Goal: Task Accomplishment & Management: Use online tool/utility

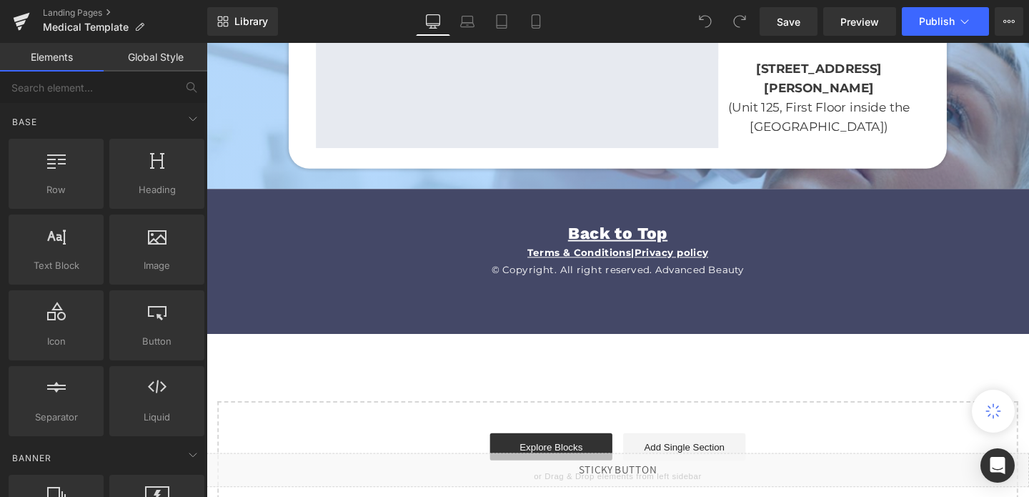
scroll to position [3498, 0]
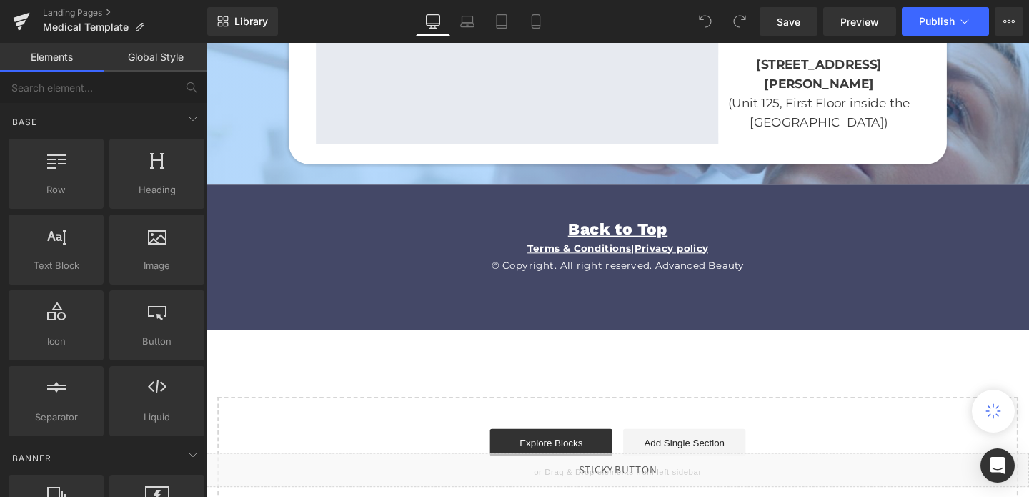
click at [447, 250] on p "Terms & Conditions | Privacy policy" at bounding box center [639, 259] width 865 height 18
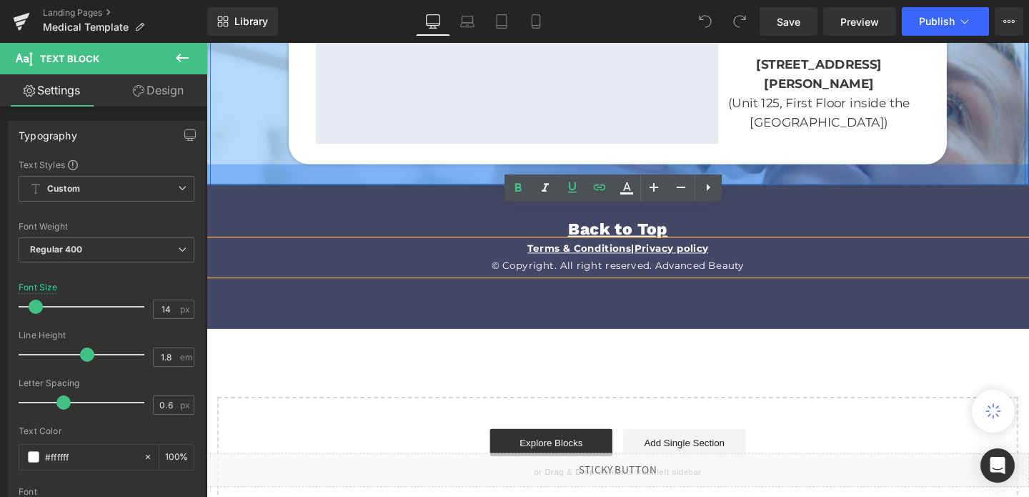
click at [448, 170] on div at bounding box center [639, 180] width 865 height 21
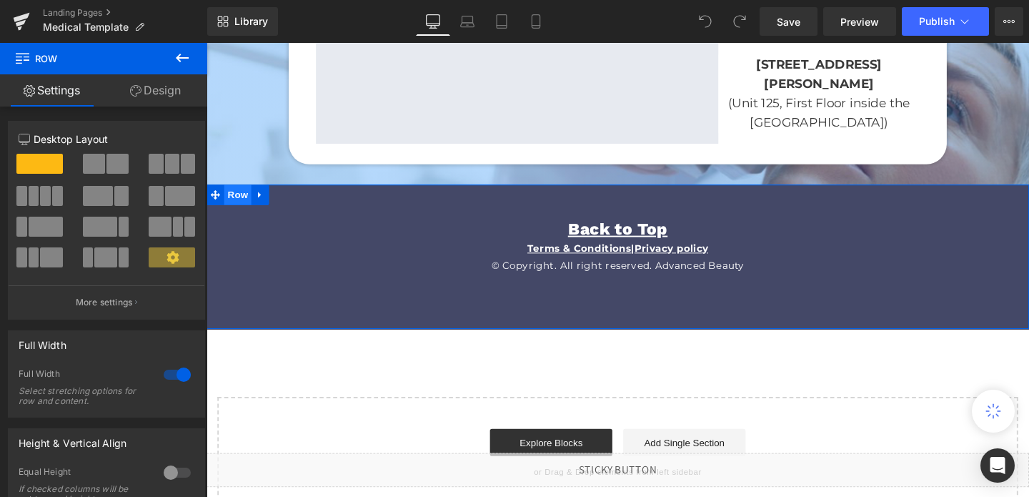
click at [242, 192] on span "Row" at bounding box center [239, 202] width 29 height 21
click at [153, 197] on span at bounding box center [156, 196] width 14 height 20
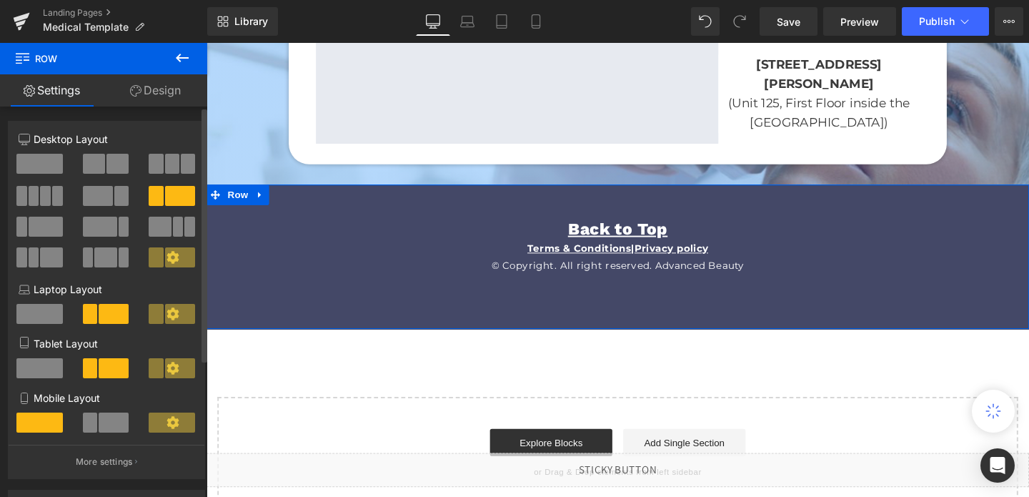
scroll to position [3491, 0]
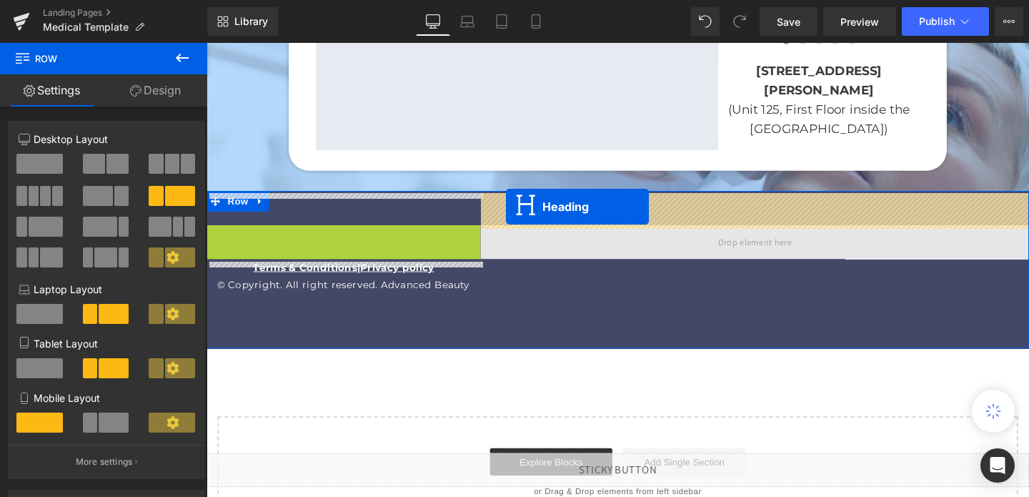
drag, startPoint x: 314, startPoint y: 211, endPoint x: 522, endPoint y: 215, distance: 208.1
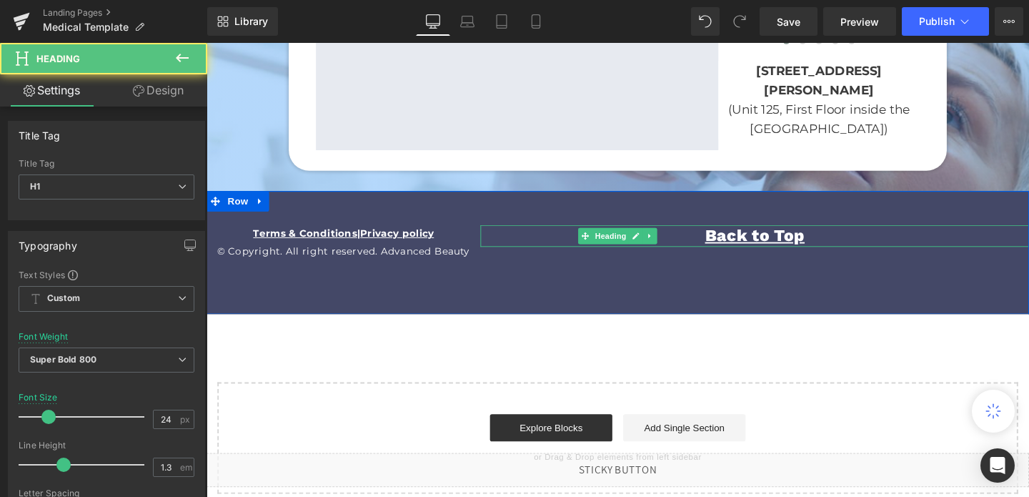
scroll to position [3475, 0]
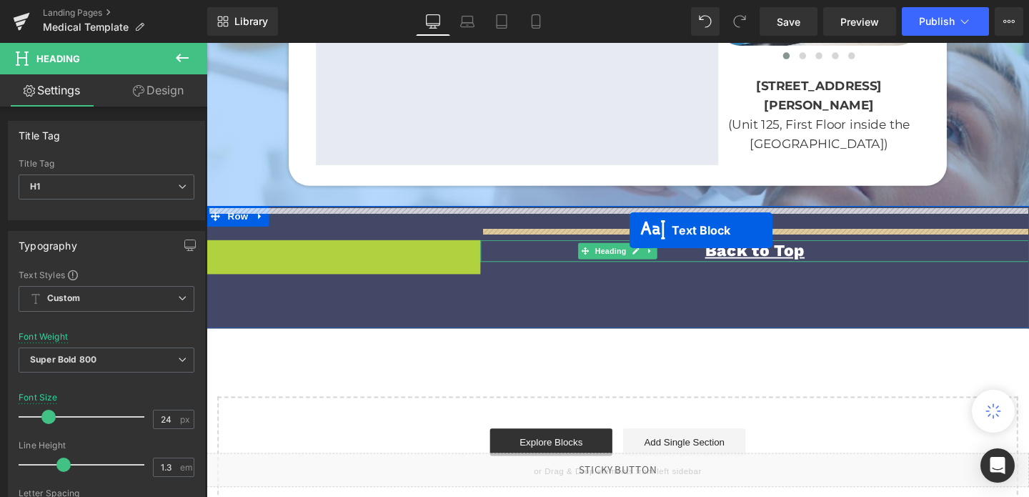
drag, startPoint x: 310, startPoint y: 234, endPoint x: 651, endPoint y: 240, distance: 341.8
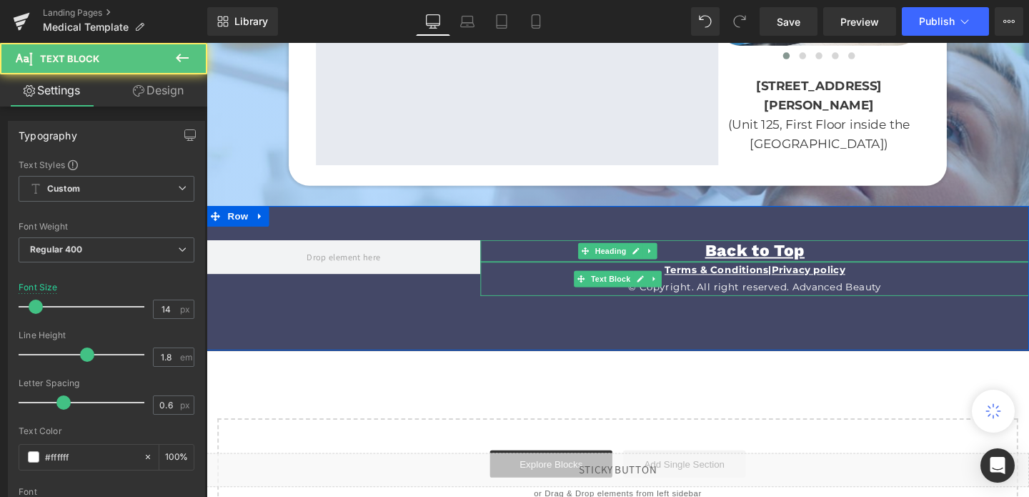
scroll to position [3491, 0]
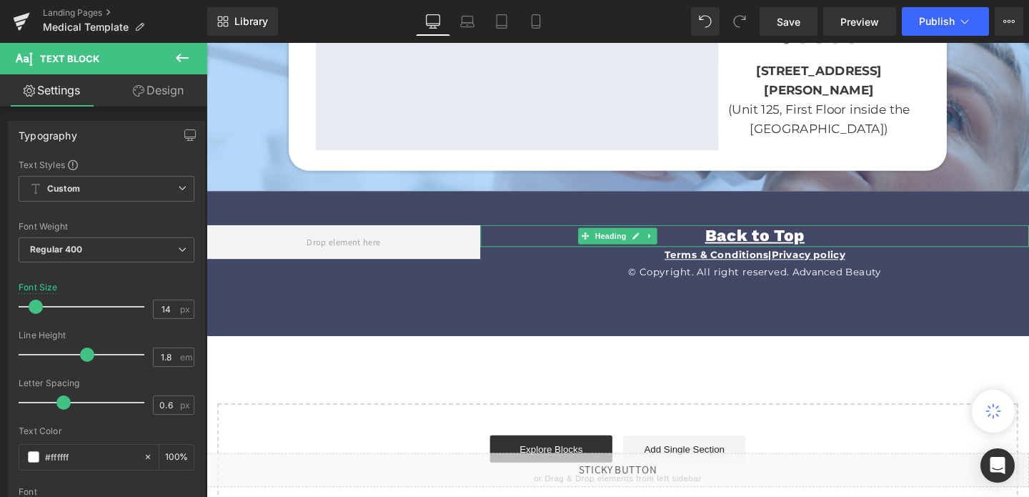
click at [181, 59] on icon at bounding box center [182, 57] width 17 height 17
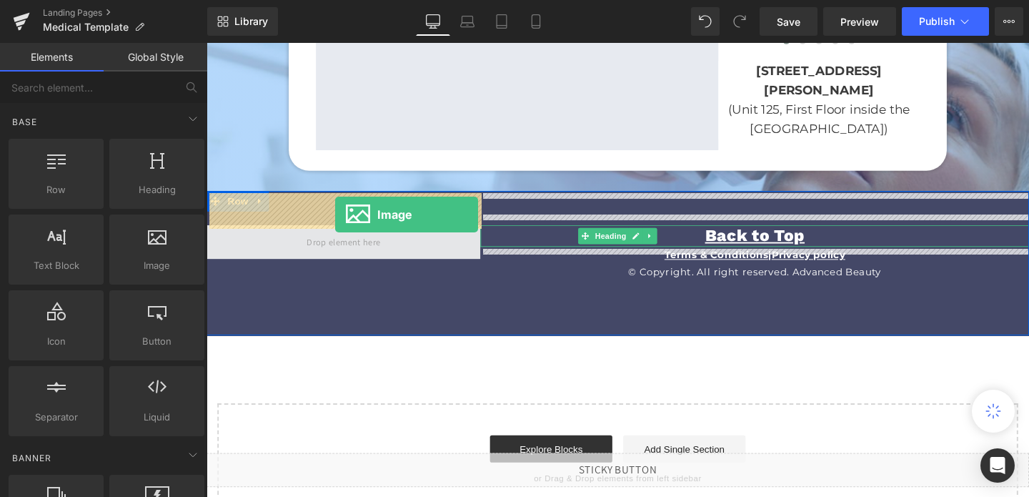
drag, startPoint x: 348, startPoint y: 287, endPoint x: 340, endPoint y: 221, distance: 67.0
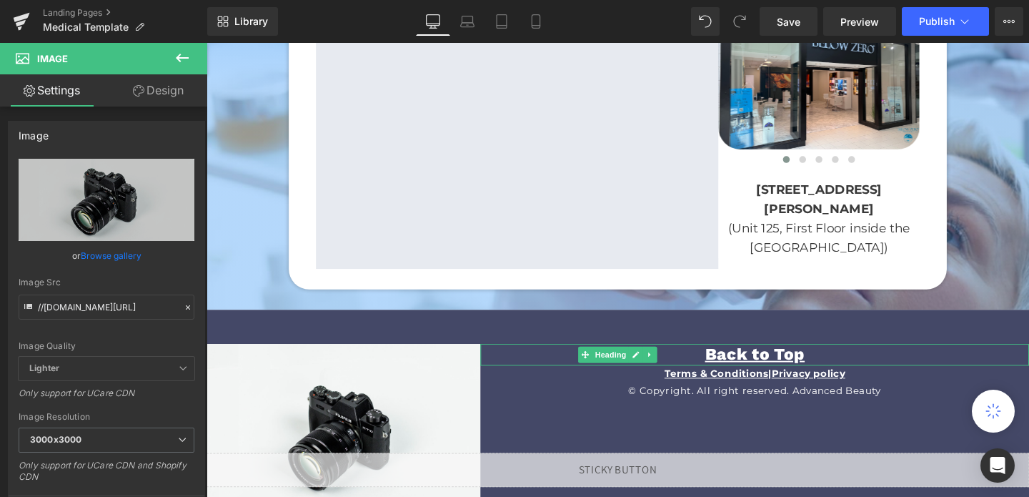
scroll to position [3320, 0]
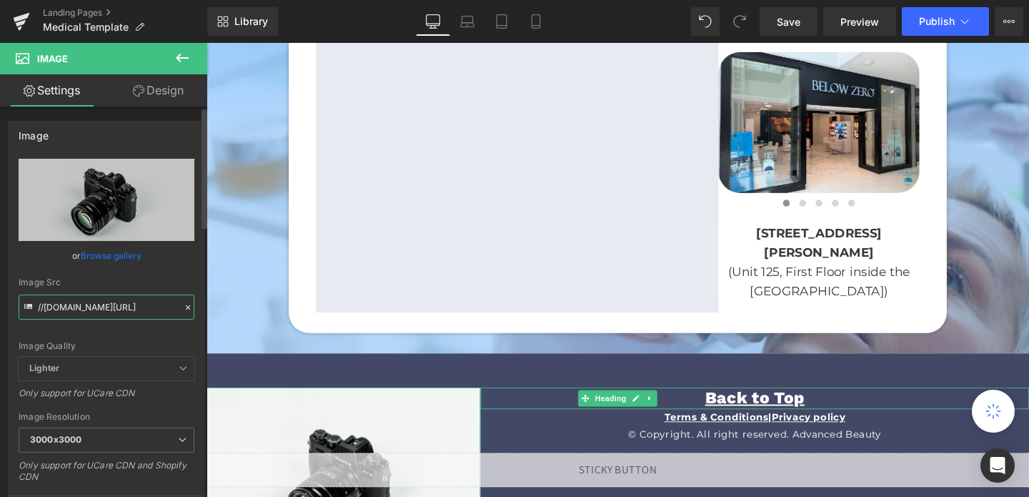
click at [124, 310] on input "//[DOMAIN_NAME][URL]" at bounding box center [107, 307] width 176 height 25
paste input "[URL][DOMAIN_NAME][DOMAIN_NAME]"
type input "//d1um8515vdn9kb.clhttps://[DOMAIN_NAME][URL][DOMAIN_NAME][DOMAIN_NAME]"
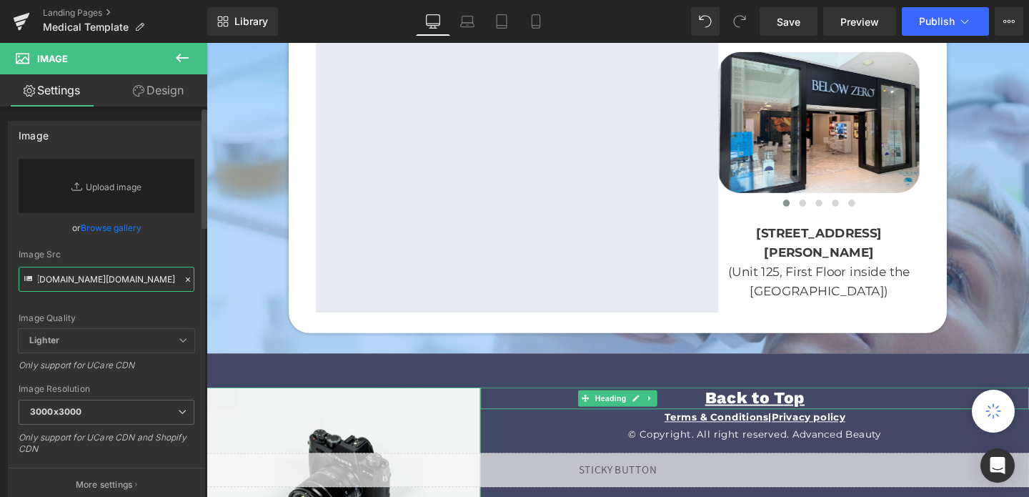
scroll to position [0, 0]
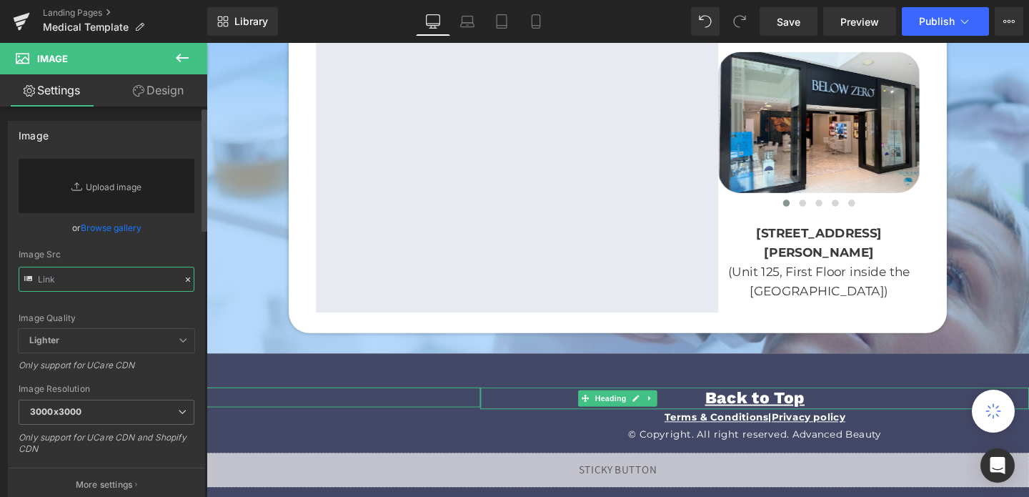
paste input "[URL][DOMAIN_NAME][DOMAIN_NAME]"
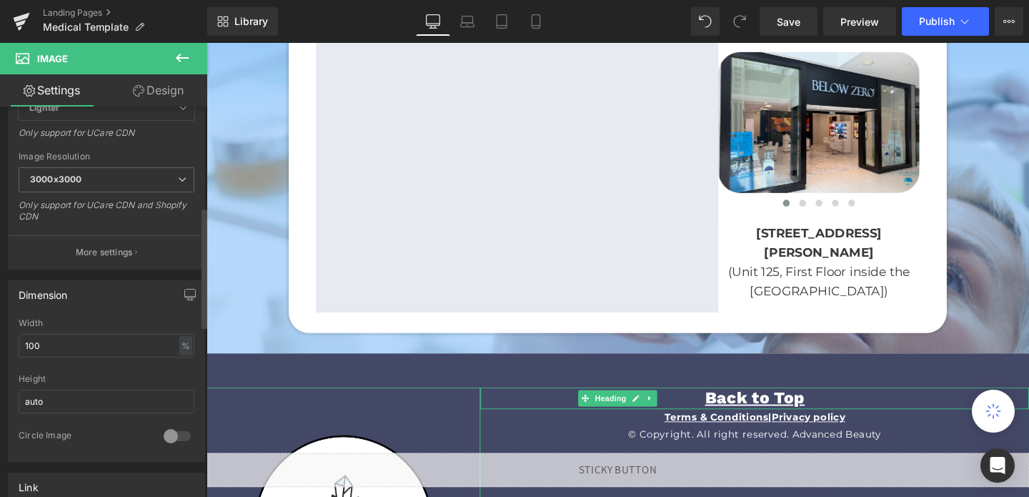
scroll to position [323, 0]
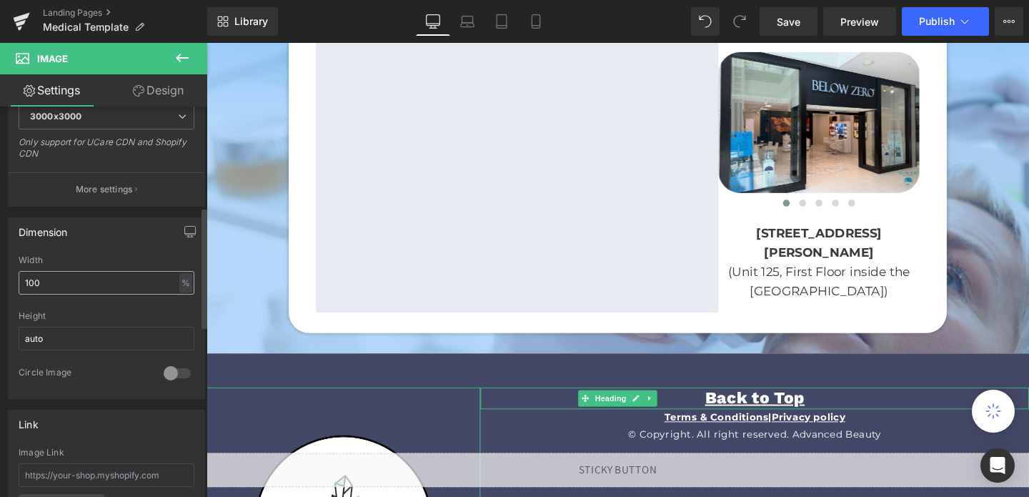
type input "[URL][DOMAIN_NAME][DOMAIN_NAME]"
click at [56, 293] on input "100" at bounding box center [107, 283] width 176 height 24
click at [56, 290] on input "100" at bounding box center [107, 283] width 176 height 24
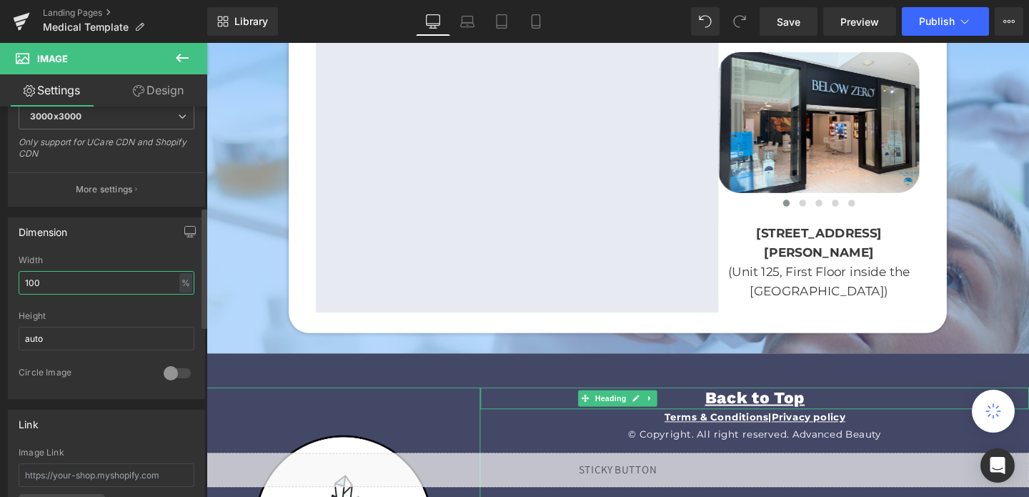
click at [56, 290] on input "100" at bounding box center [107, 283] width 176 height 24
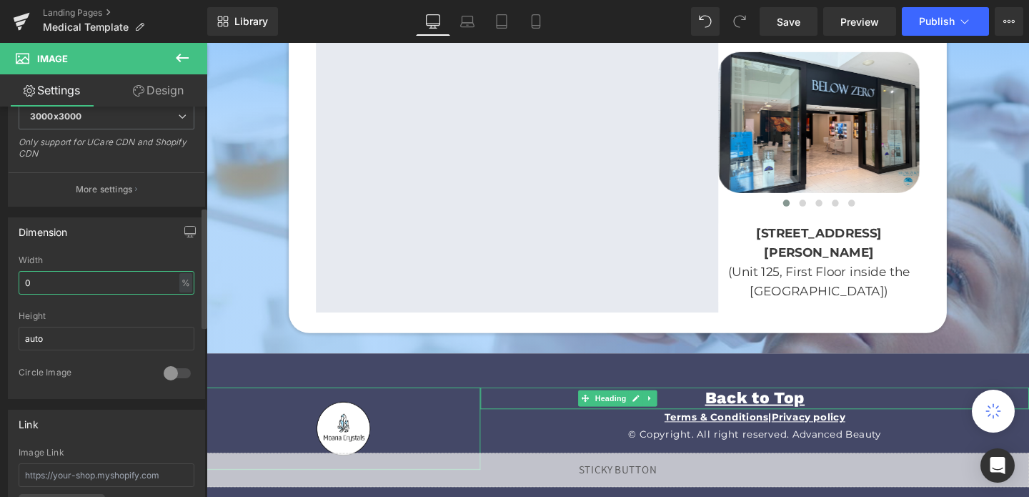
type input "50"
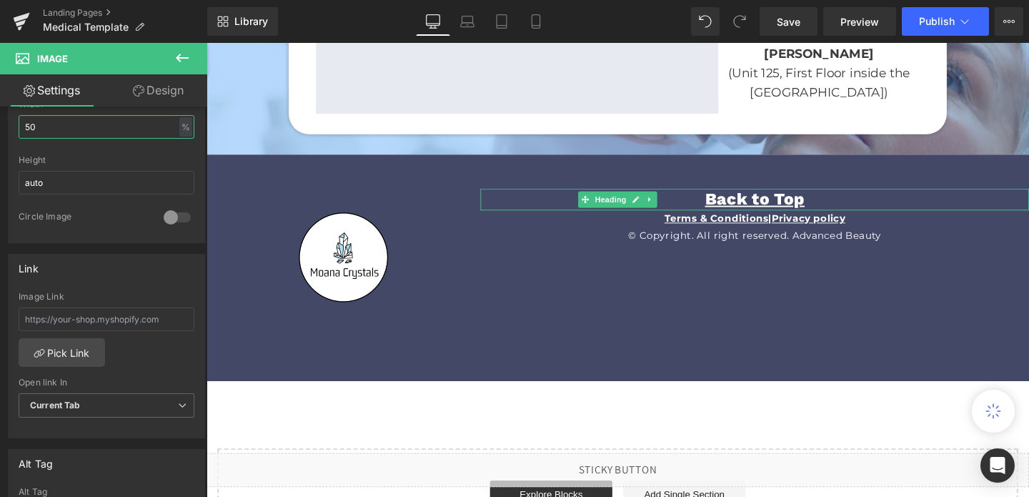
scroll to position [3532, 0]
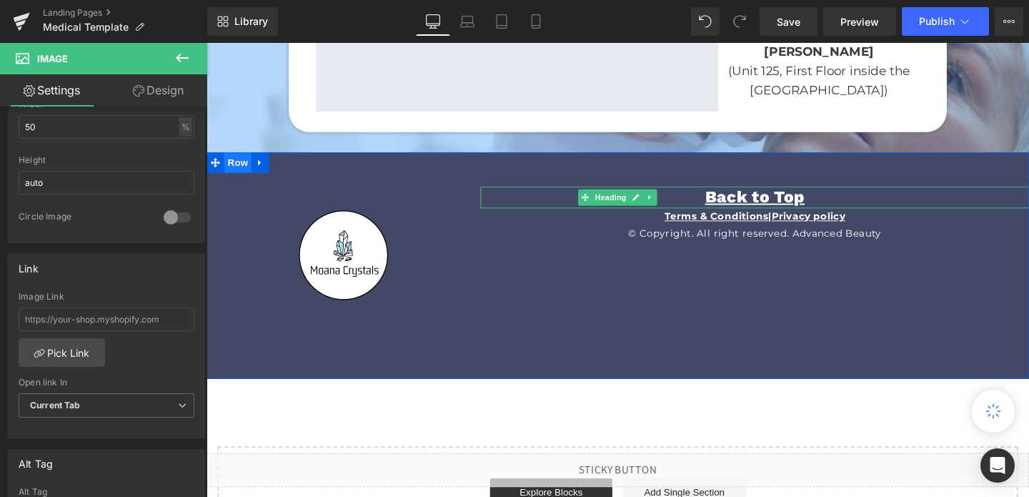
click at [237, 158] on span "Row" at bounding box center [239, 168] width 29 height 21
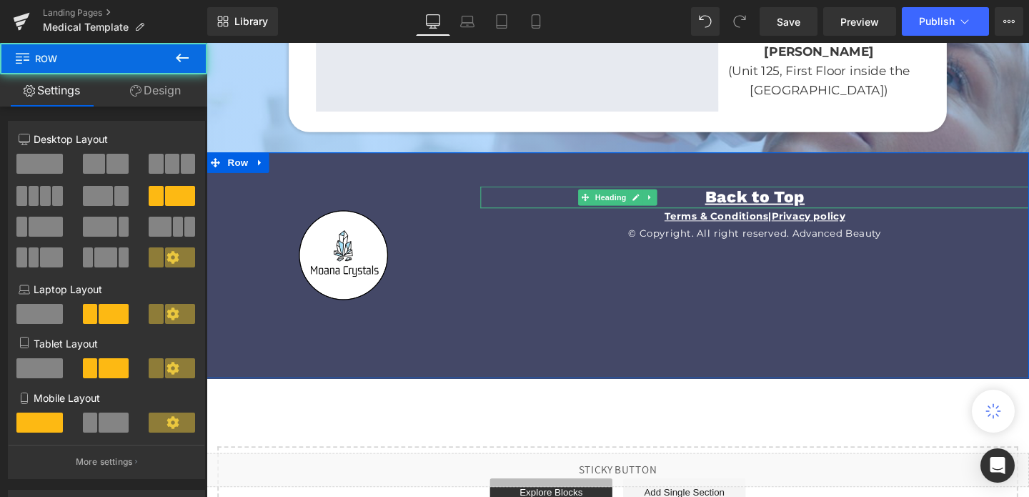
click at [144, 89] on link "Design" at bounding box center [156, 90] width 104 height 32
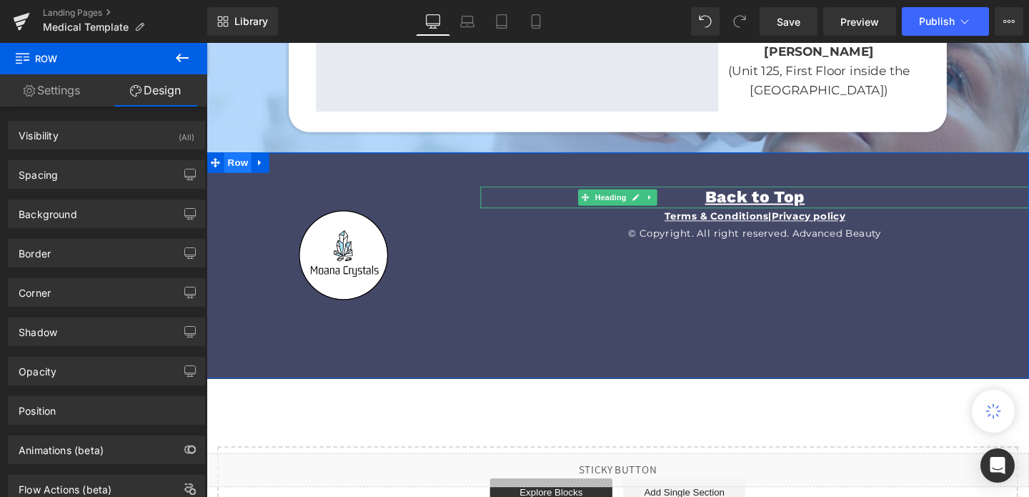
click at [237, 158] on span "Row" at bounding box center [239, 168] width 29 height 21
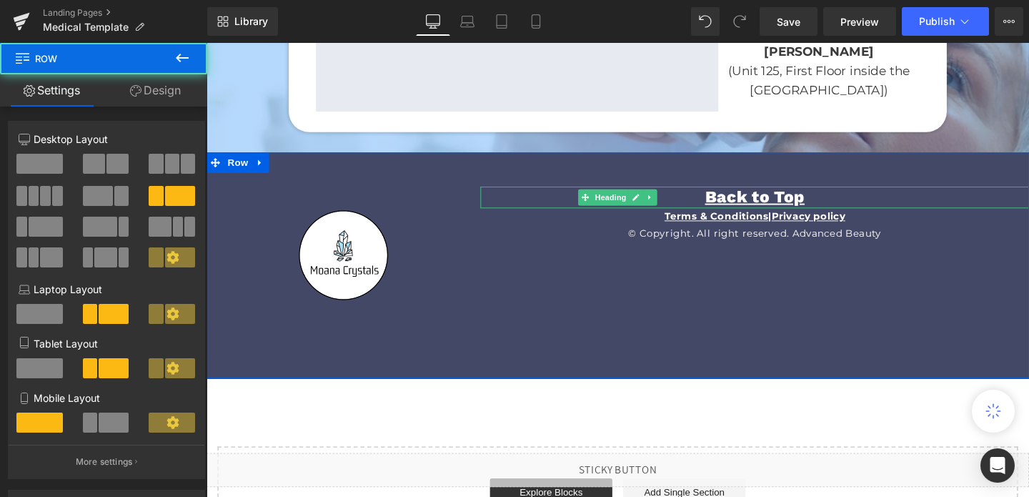
scroll to position [302, 0]
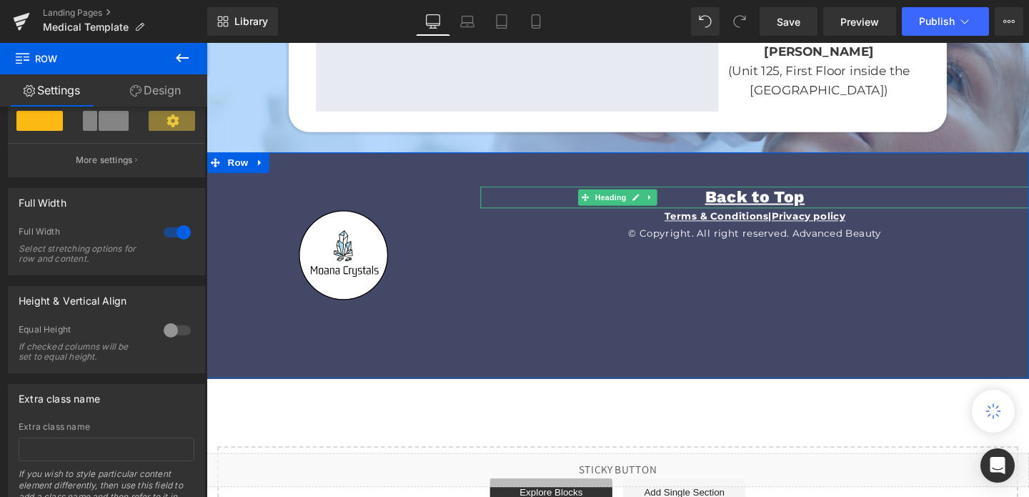
click at [167, 337] on div at bounding box center [177, 330] width 34 height 23
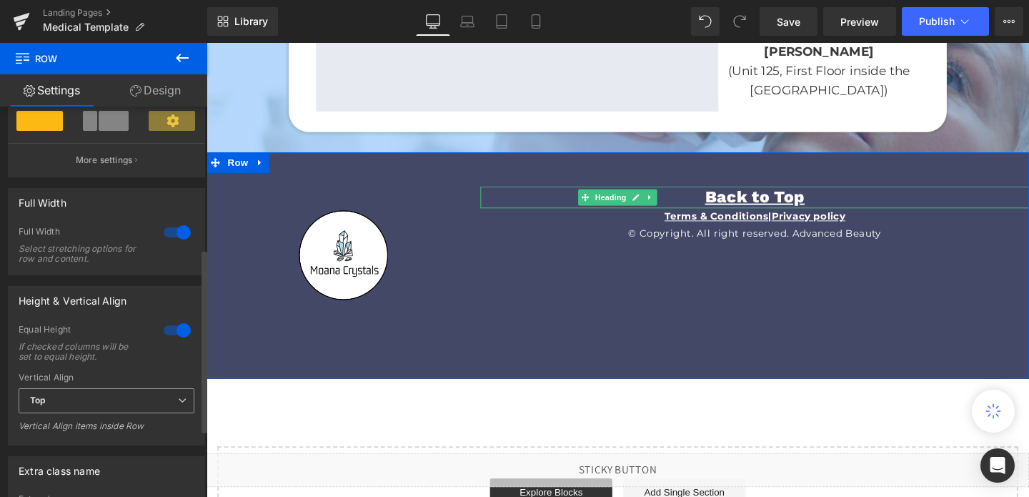
click at [112, 393] on span "Top" at bounding box center [107, 400] width 176 height 25
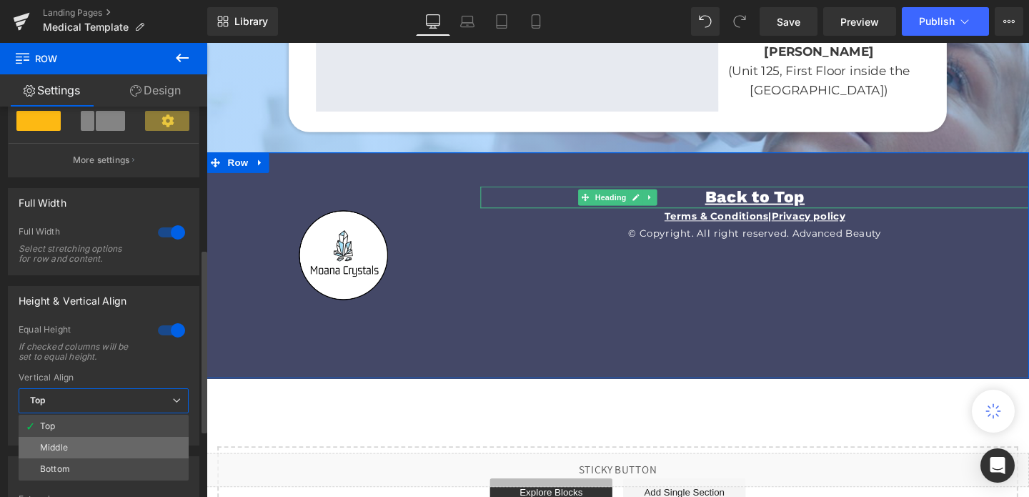
click at [98, 445] on li "Middle" at bounding box center [104, 447] width 170 height 21
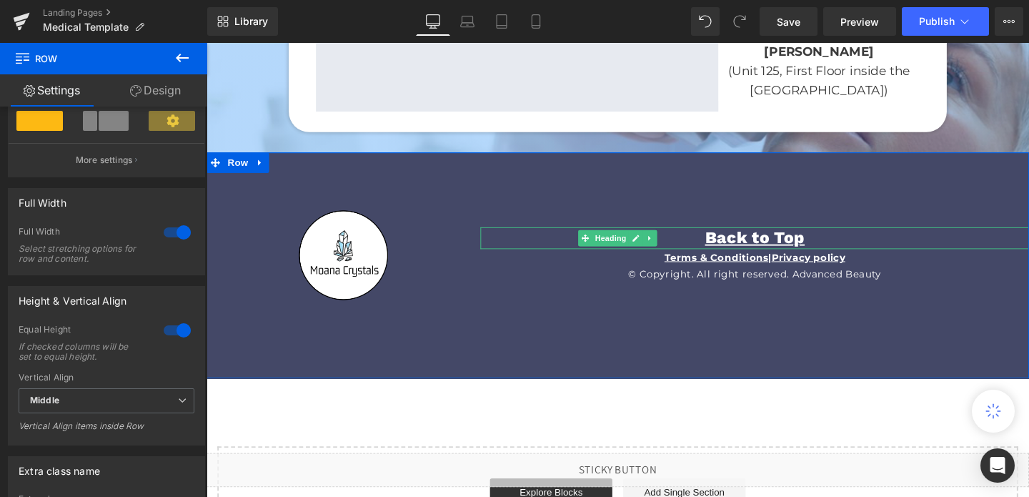
click at [169, 92] on link "Design" at bounding box center [156, 90] width 104 height 32
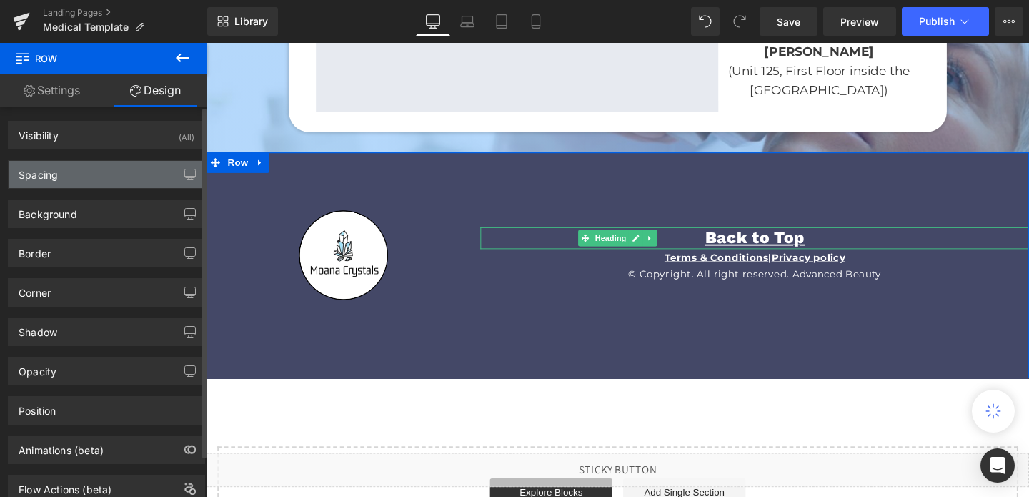
click at [72, 184] on div "Spacing" at bounding box center [107, 174] width 196 height 27
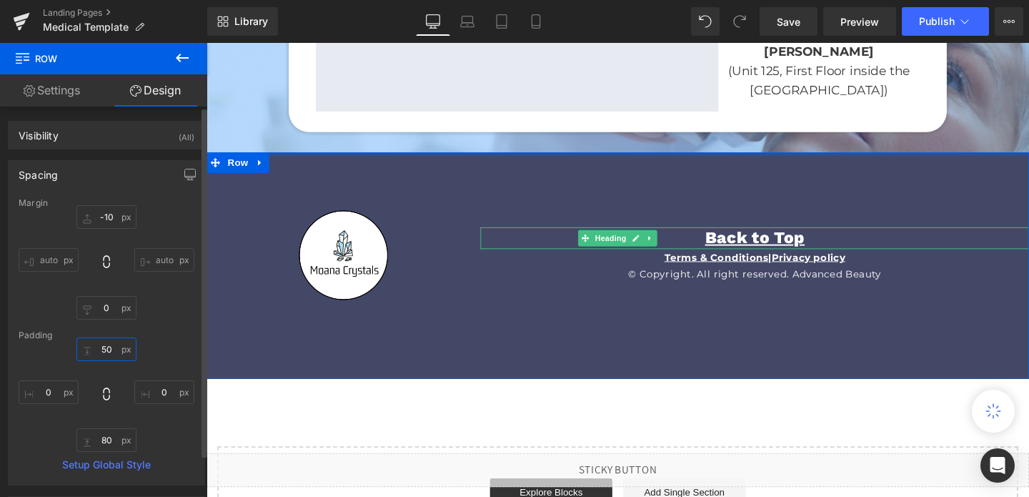
click at [102, 347] on input "50" at bounding box center [106, 349] width 60 height 24
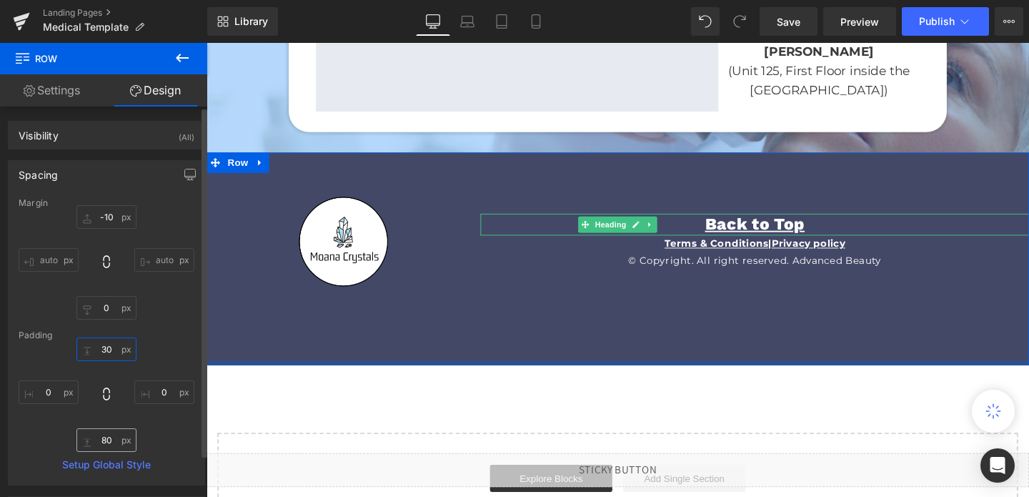
type input "30"
click at [107, 446] on input "80" at bounding box center [106, 440] width 60 height 24
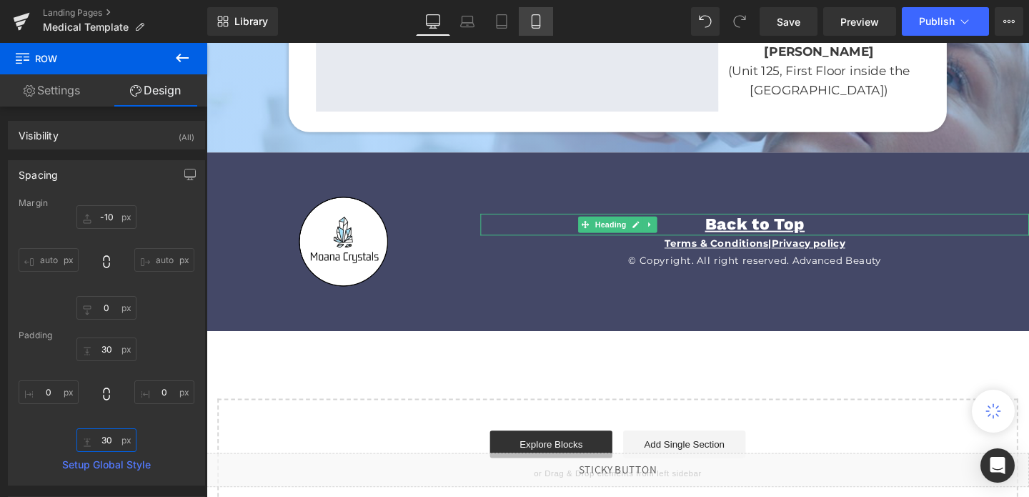
type input "30"
click at [541, 22] on icon at bounding box center [536, 21] width 14 height 14
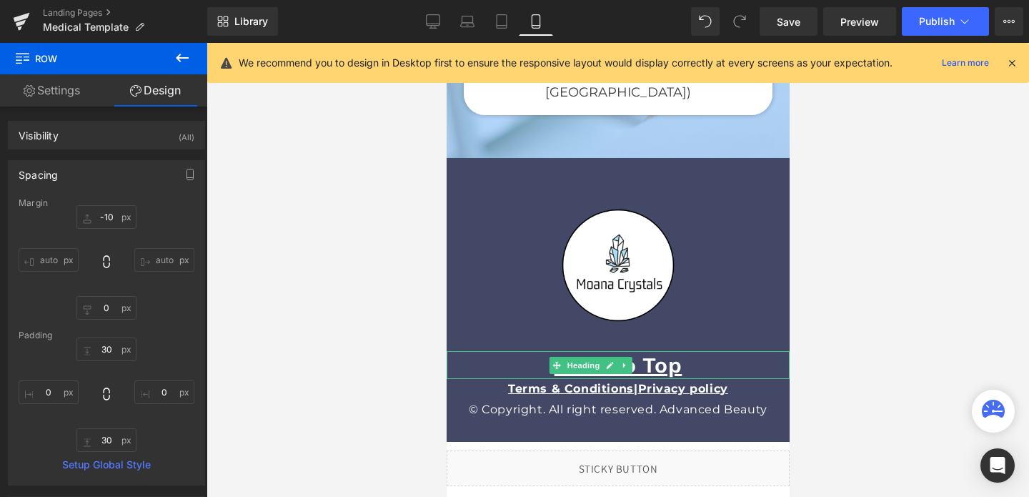
scroll to position [4500, 0]
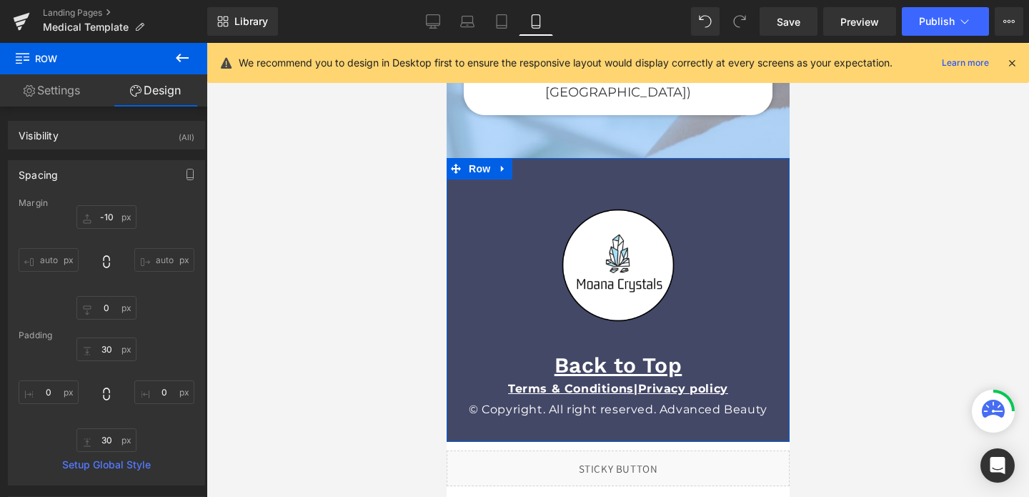
click at [58, 96] on link "Settings" at bounding box center [52, 90] width 104 height 32
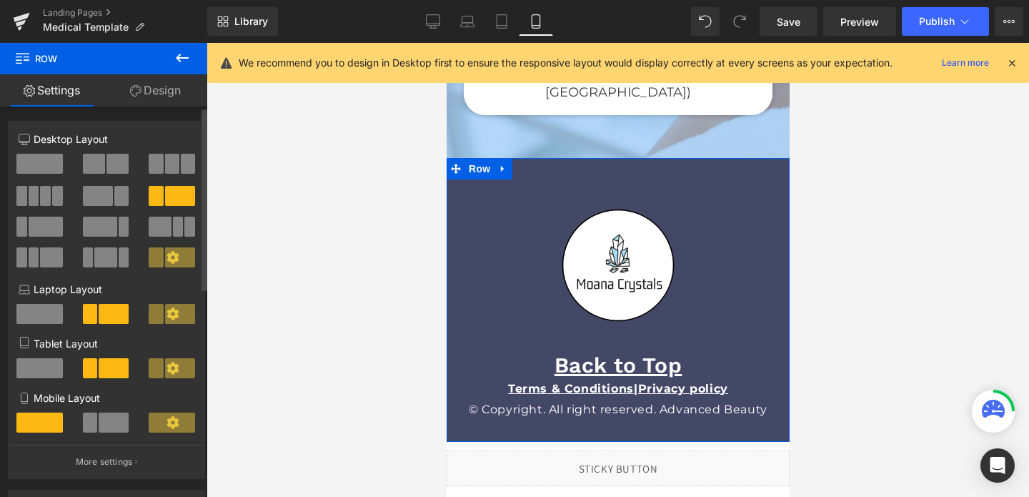
click at [86, 433] on span at bounding box center [90, 423] width 14 height 20
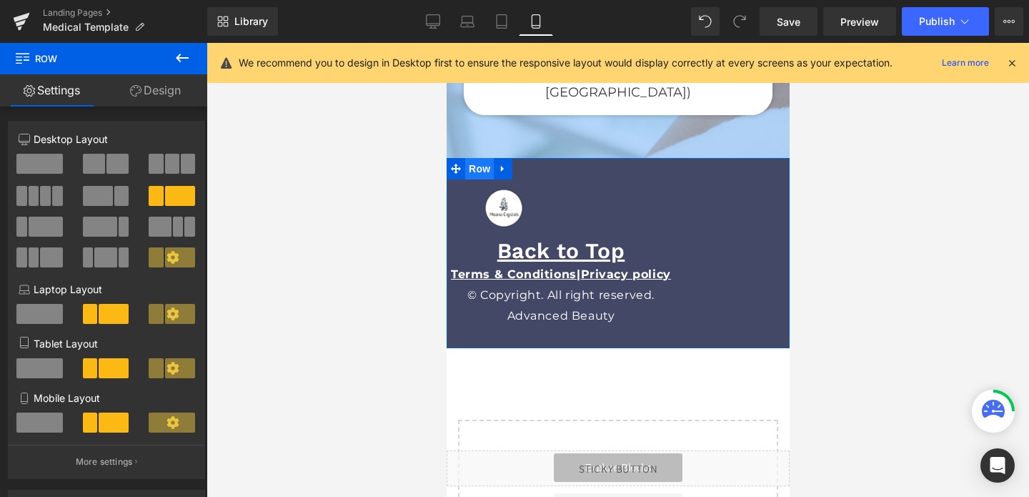
click at [483, 158] on span "Row" at bounding box center [479, 168] width 29 height 21
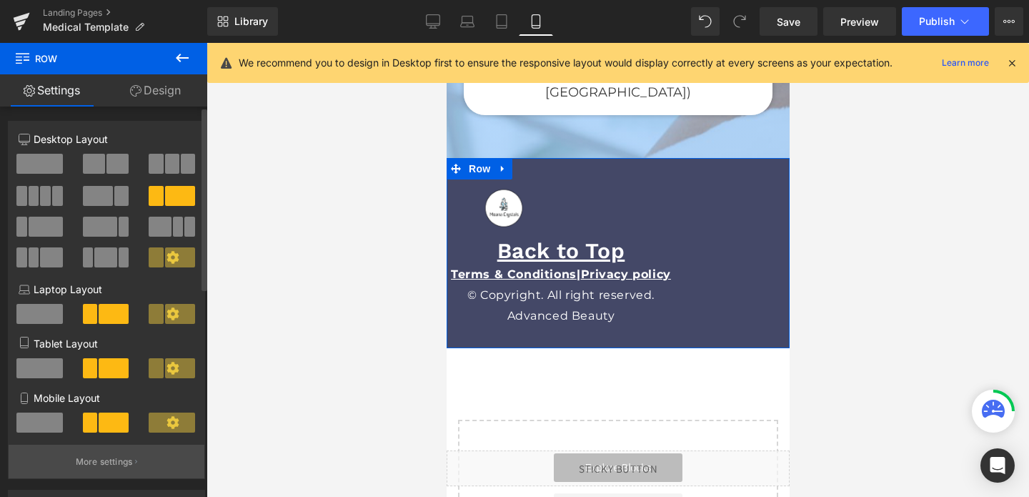
click at [67, 466] on button "More settings" at bounding box center [107, 462] width 196 height 34
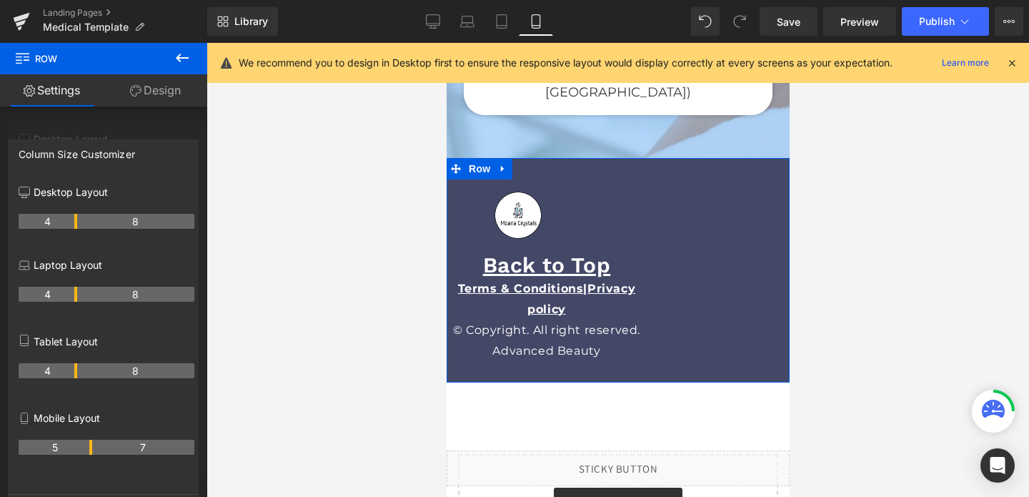
drag, startPoint x: 74, startPoint y: 447, endPoint x: 91, endPoint y: 449, distance: 17.3
click at [91, 449] on th "5" at bounding box center [56, 447] width 74 height 15
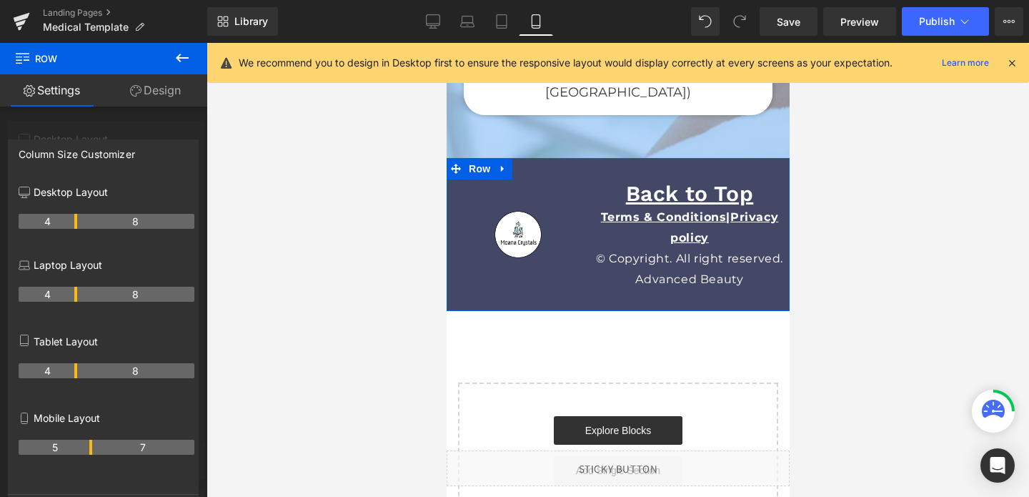
click at [88, 124] on div at bounding box center [103, 273] width 207 height 461
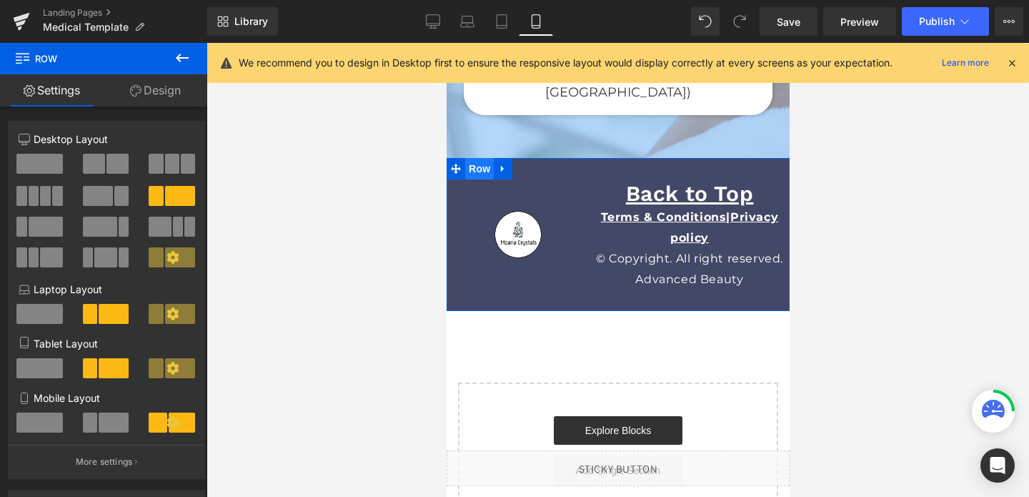
click at [478, 159] on span "Row" at bounding box center [479, 168] width 29 height 21
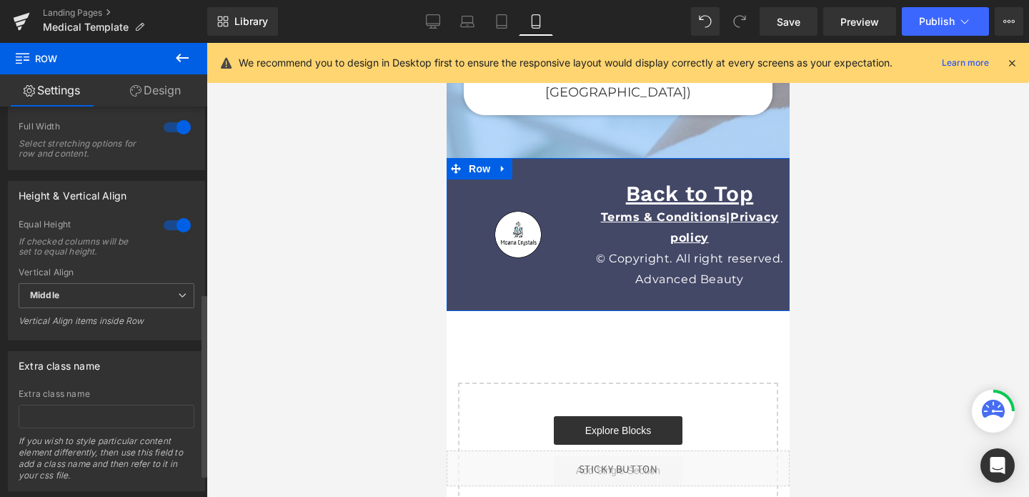
scroll to position [377, 0]
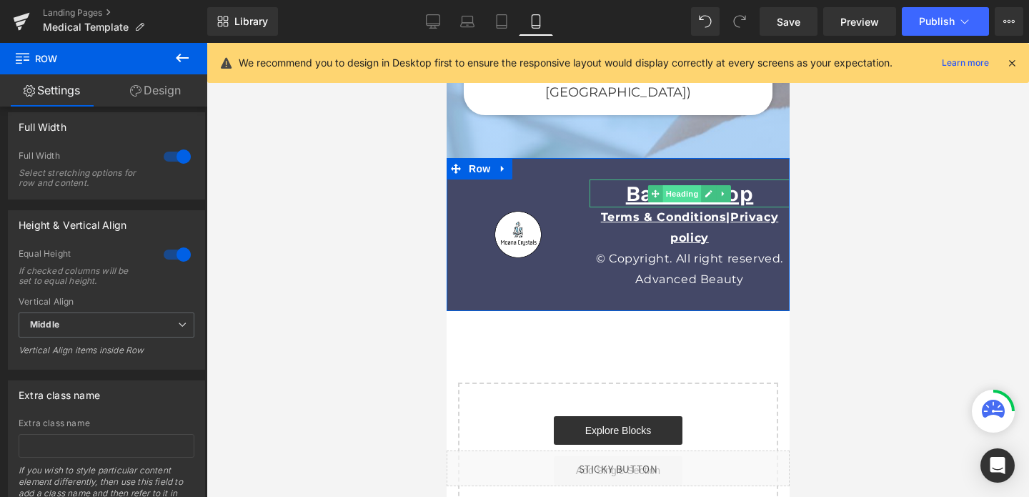
click at [679, 185] on span "Heading" at bounding box center [682, 193] width 39 height 17
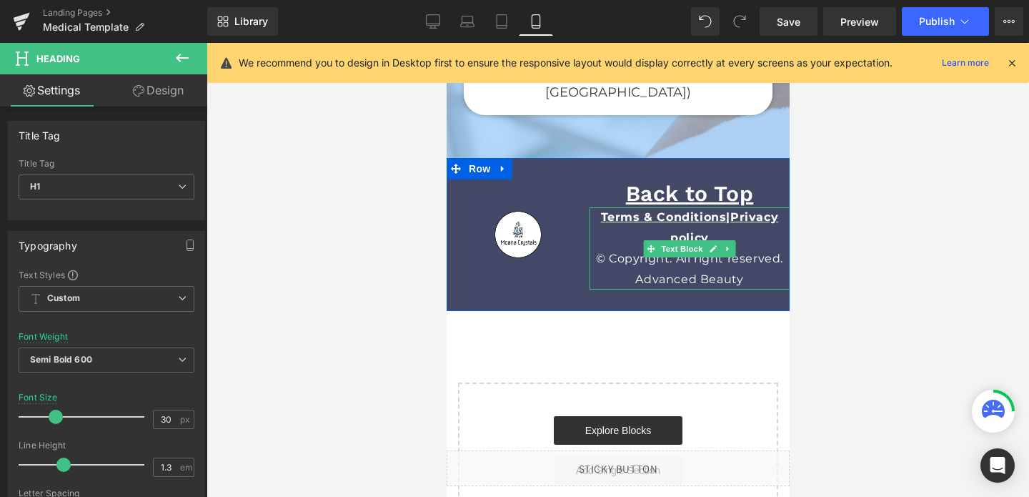
click at [655, 213] on p "Terms & Conditions | Privacy policy" at bounding box center [689, 227] width 200 height 41
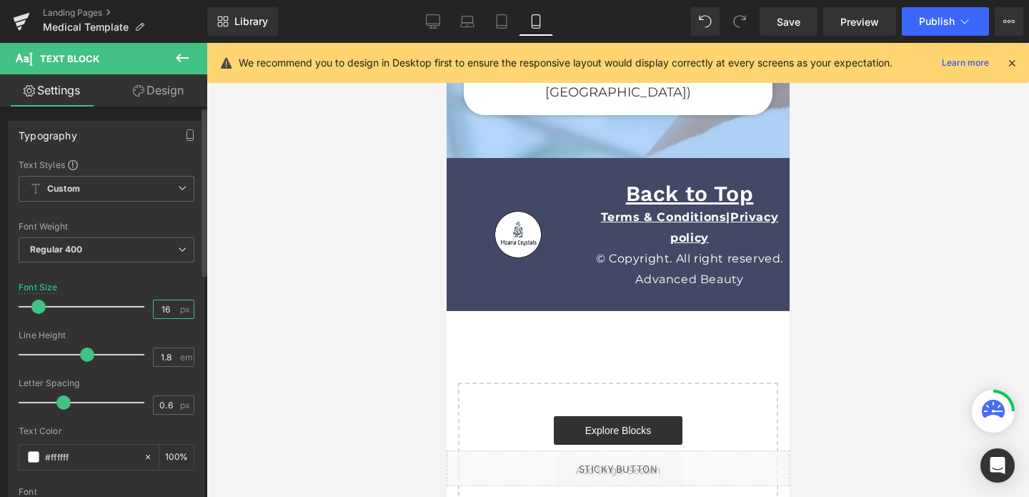
click at [164, 312] on input "16" at bounding box center [166, 309] width 25 height 18
type input "12"
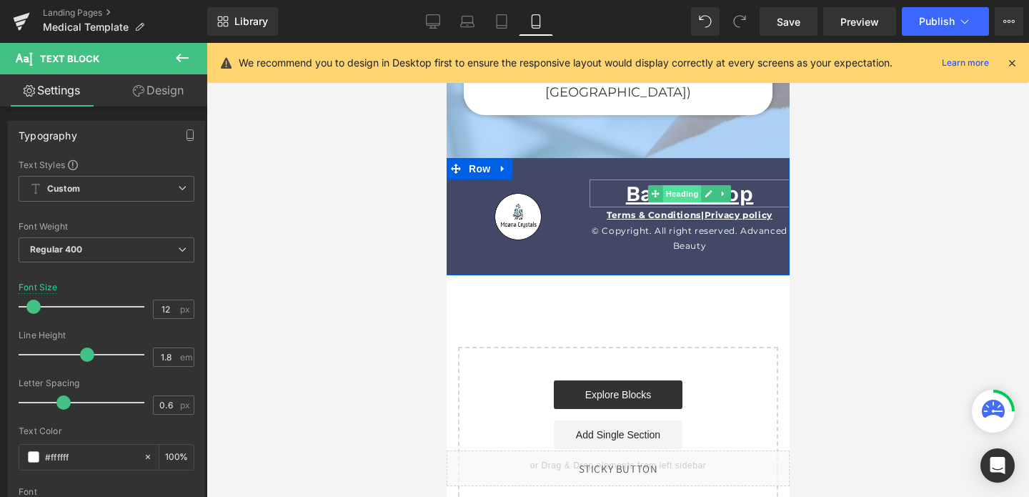
click at [695, 185] on span "Heading" at bounding box center [682, 193] width 39 height 17
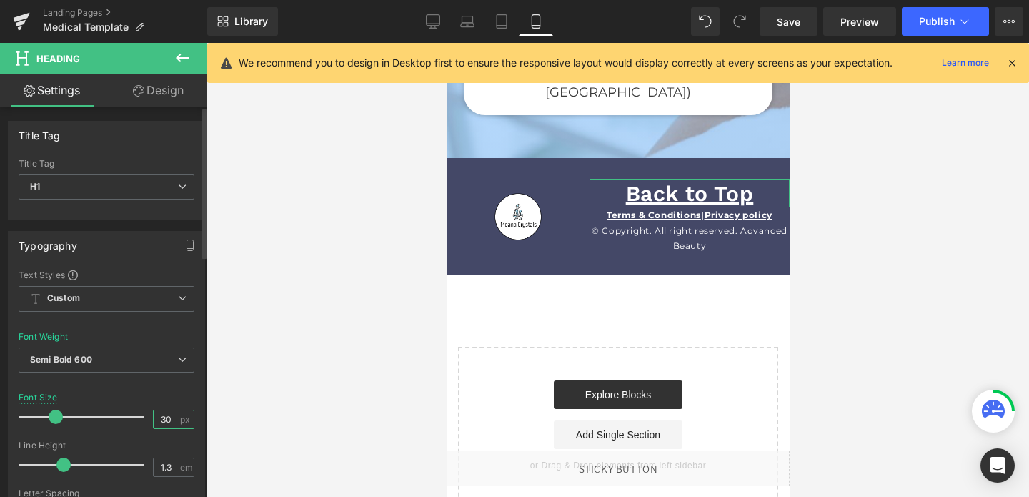
click at [162, 419] on input "30" at bounding box center [166, 419] width 25 height 18
type input "24"
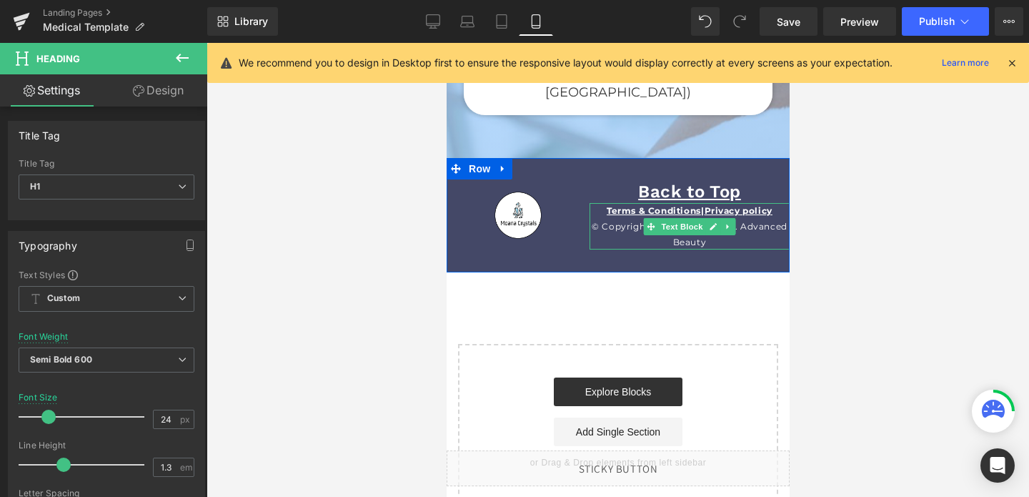
click at [747, 222] on p "© Copyright. All right reserved. Advanced Beauty" at bounding box center [689, 234] width 200 height 31
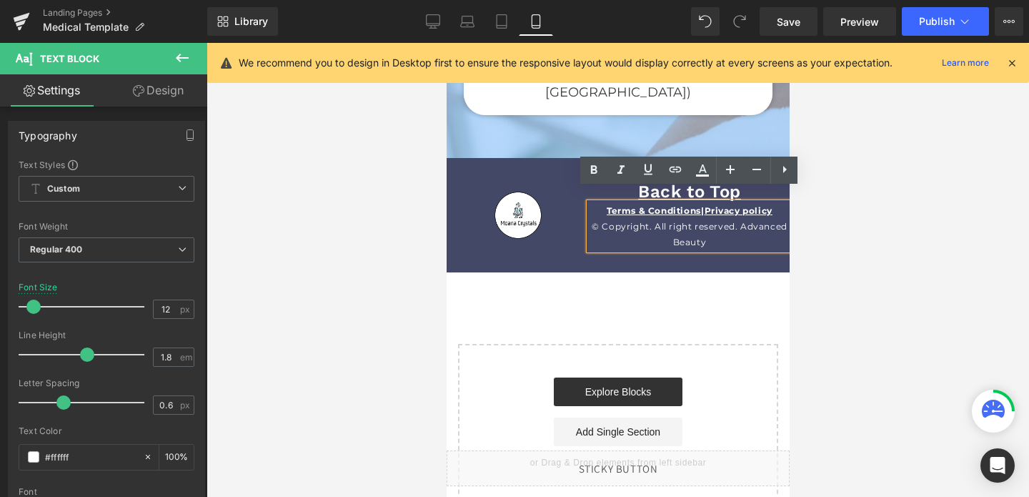
click at [739, 219] on p "© Copyright. All right reserved. Advanced Beauty" at bounding box center [689, 234] width 200 height 31
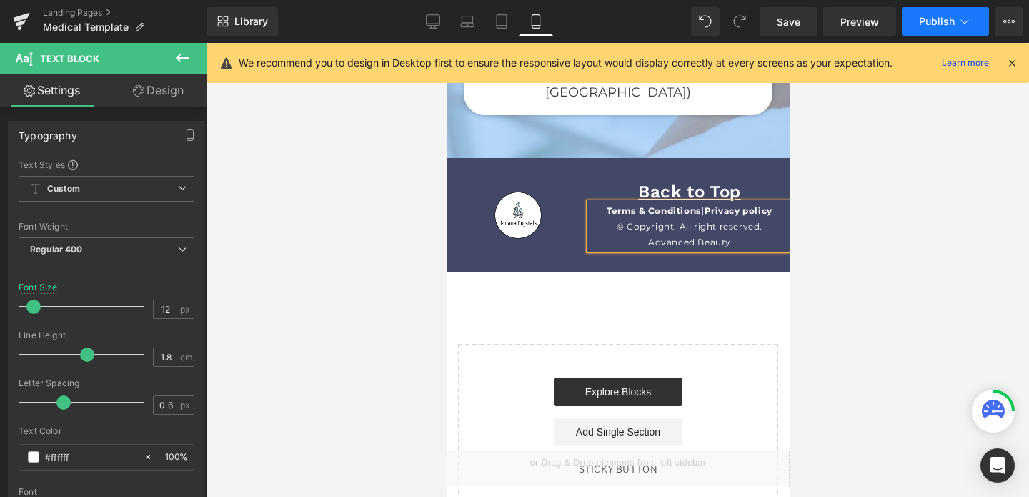
click at [922, 21] on span "Publish" at bounding box center [937, 21] width 36 height 11
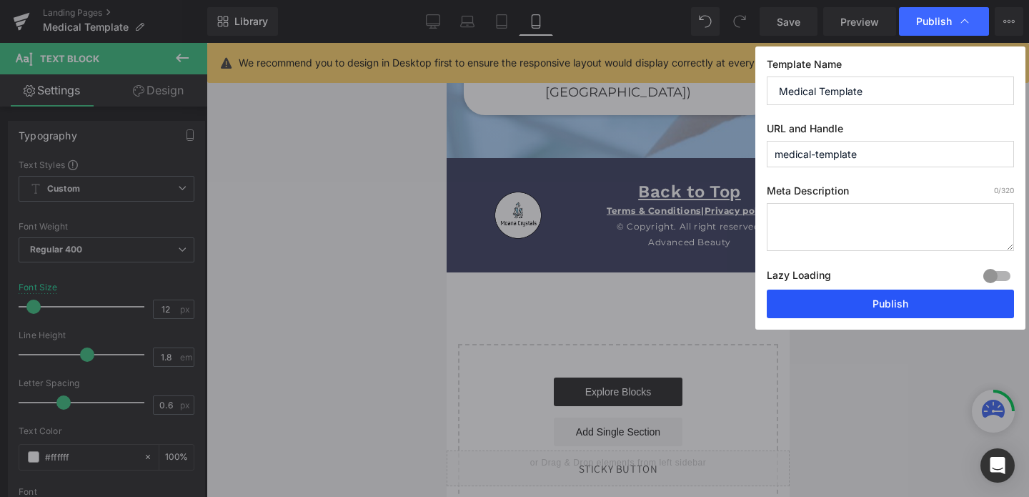
click at [864, 306] on button "Publish" at bounding box center [890, 304] width 247 height 29
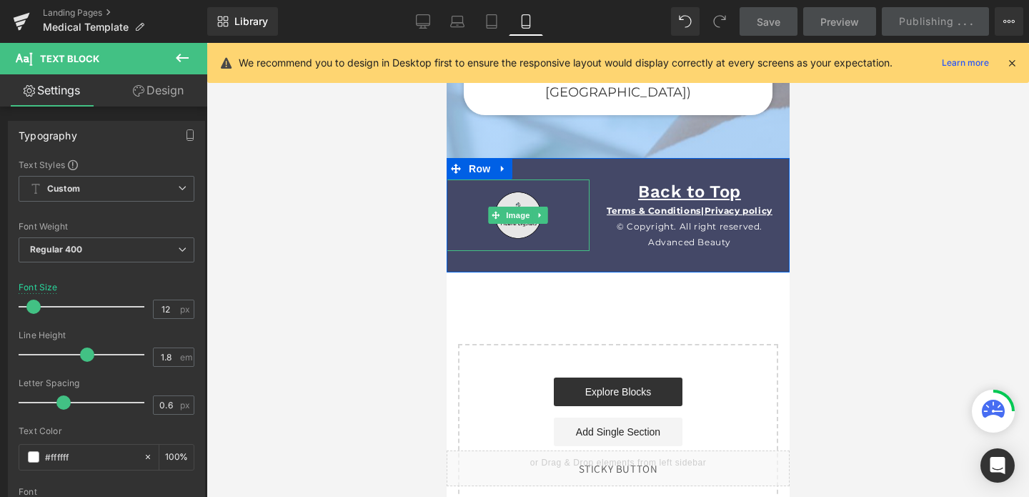
click at [515, 190] on img at bounding box center [517, 214] width 71 height 71
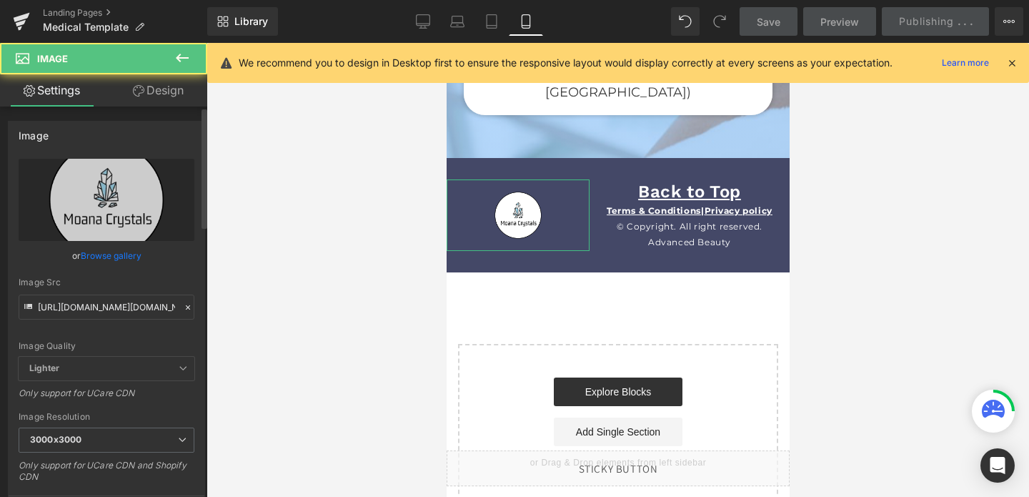
scroll to position [279, 0]
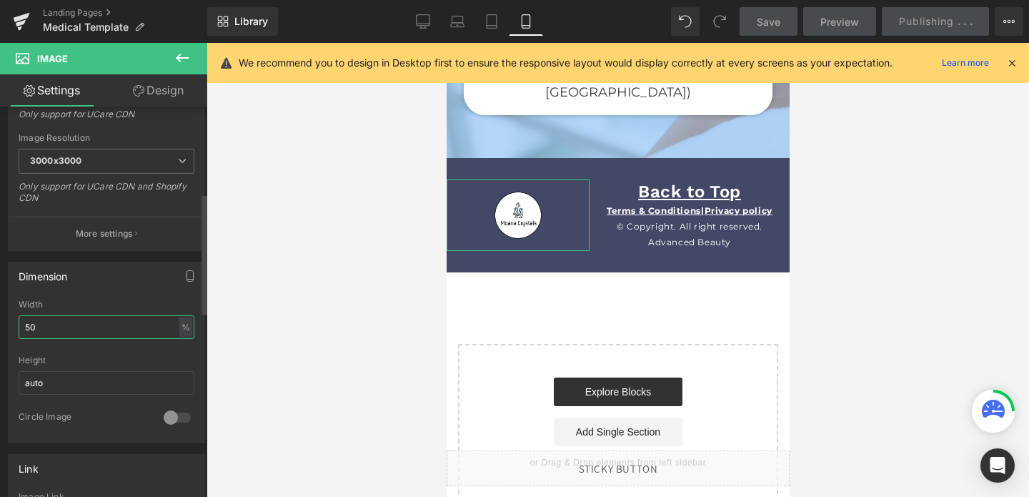
click at [54, 326] on input "50" at bounding box center [107, 327] width 176 height 24
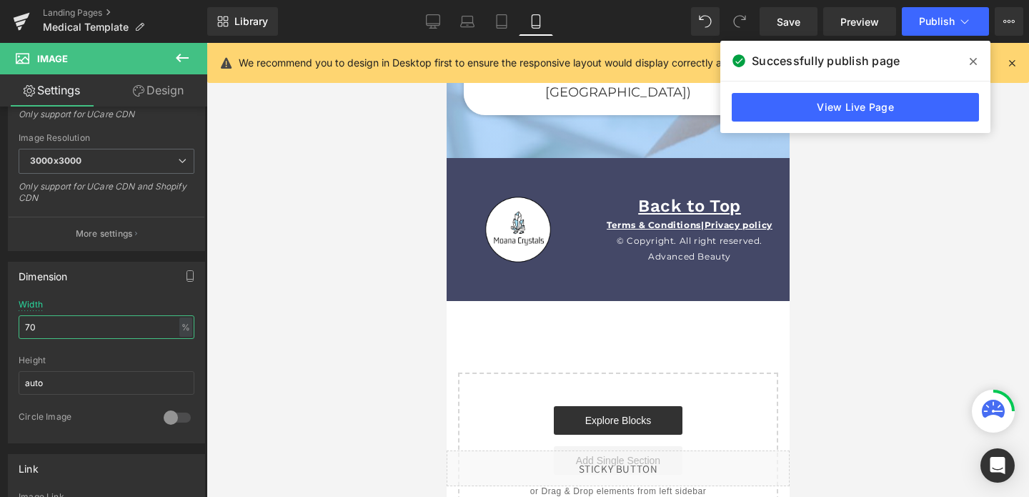
type input "70"
click at [480, 158] on span "Row" at bounding box center [479, 168] width 29 height 21
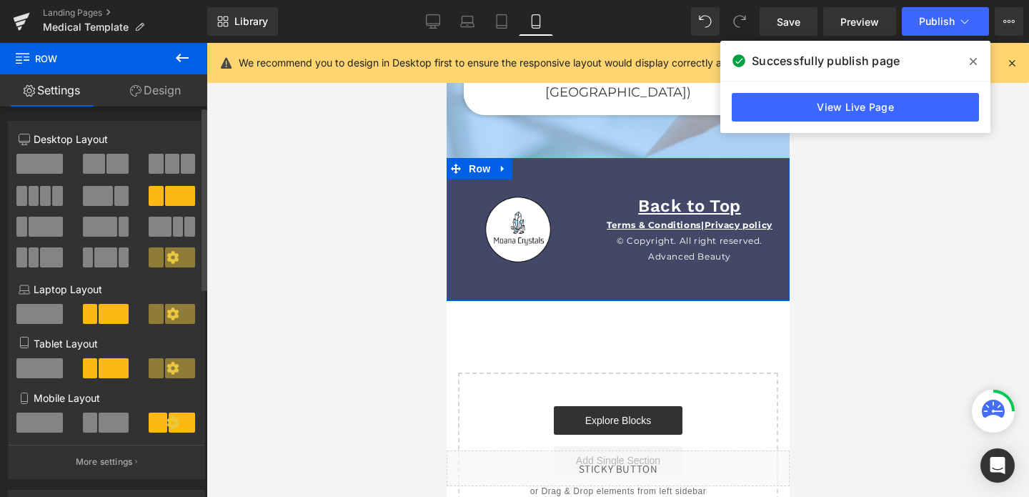
click at [57, 422] on span at bounding box center [39, 423] width 46 height 20
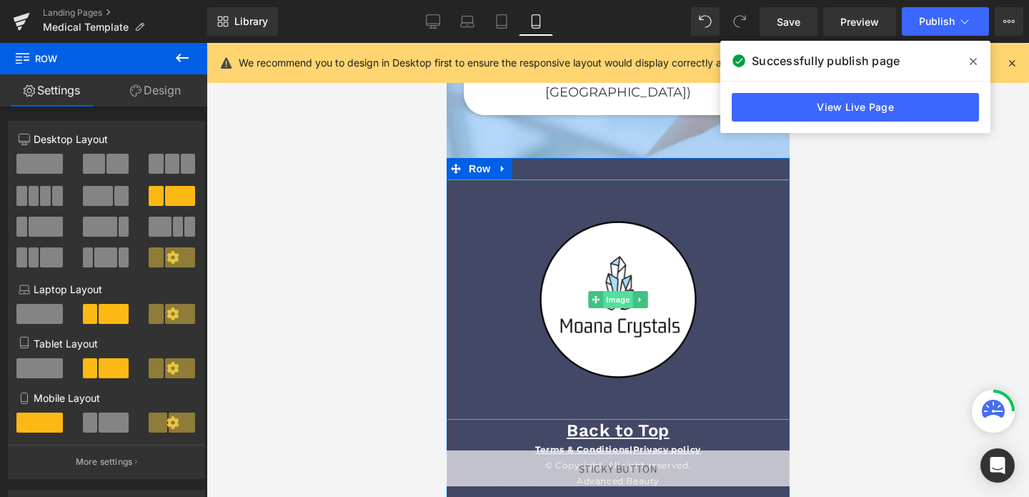
click at [618, 291] on span "Image" at bounding box center [618, 299] width 30 height 17
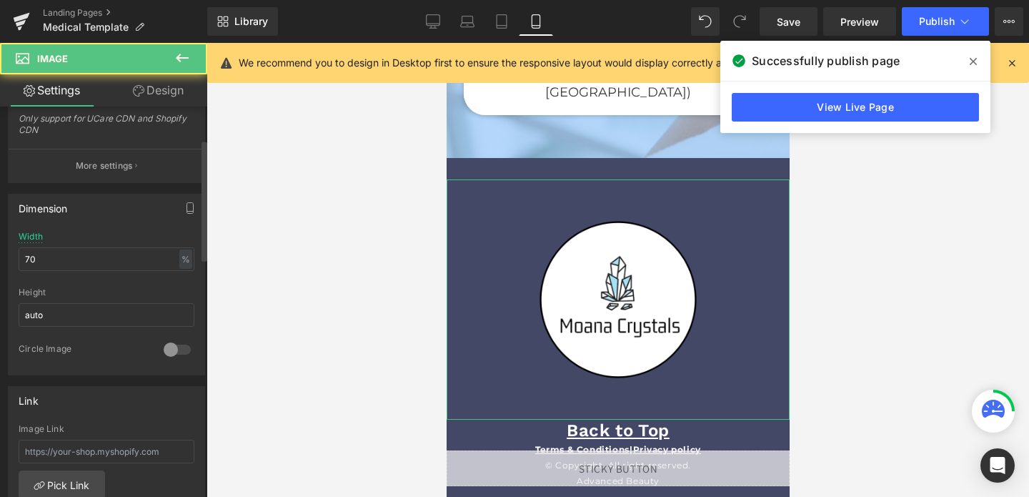
scroll to position [379, 0]
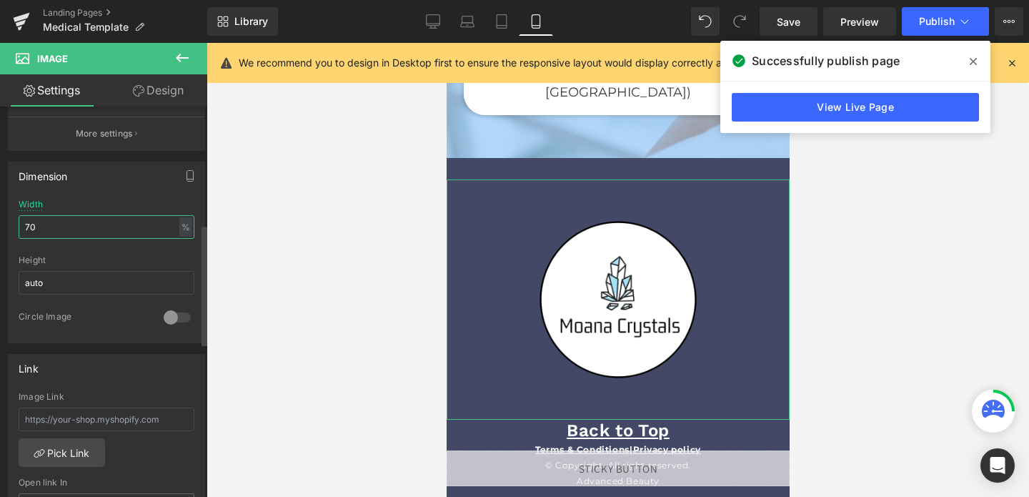
click at [40, 230] on input "70" at bounding box center [107, 227] width 176 height 24
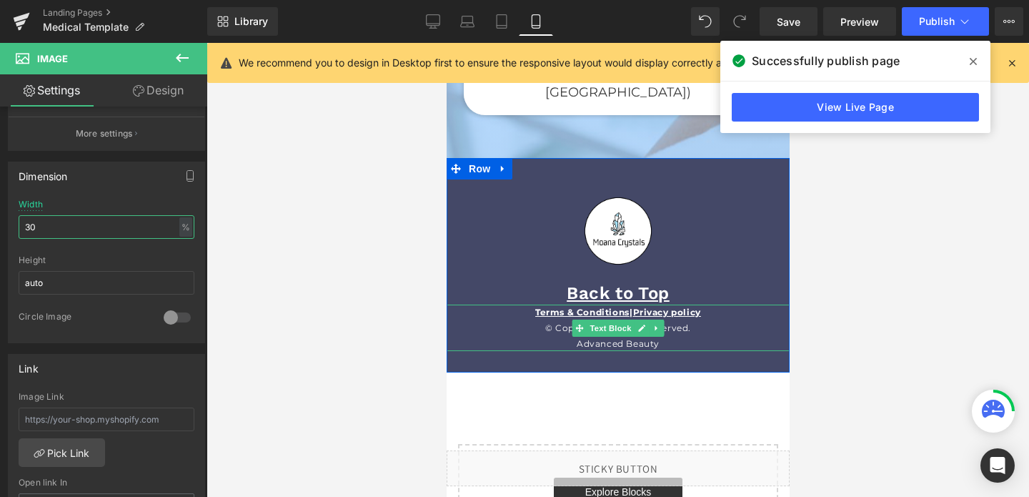
scroll to position [4485, 0]
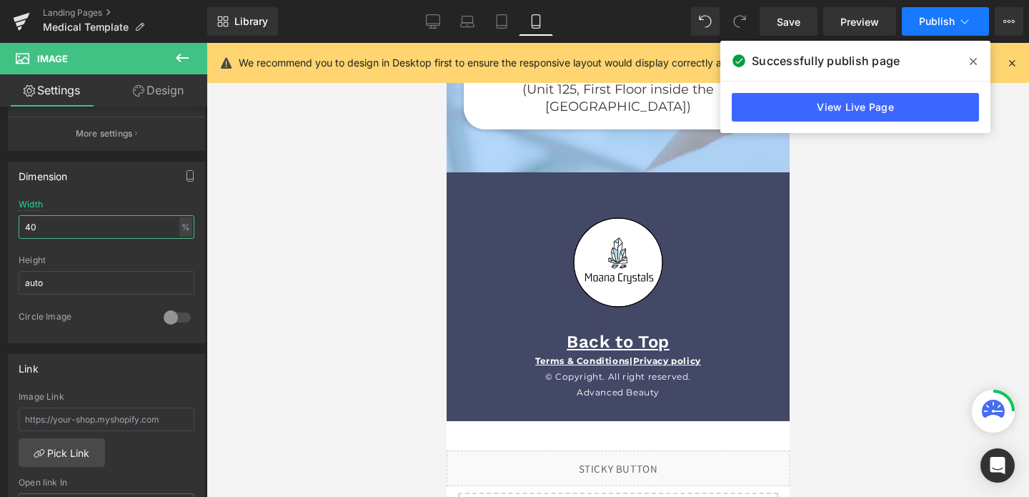
type input "40"
click at [942, 27] on button "Publish" at bounding box center [945, 21] width 87 height 29
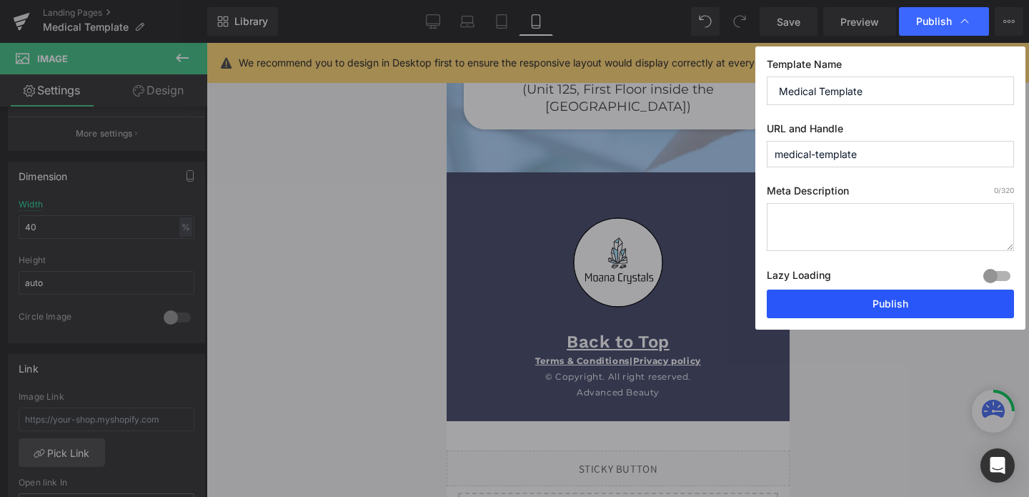
click at [892, 293] on button "Publish" at bounding box center [890, 304] width 247 height 29
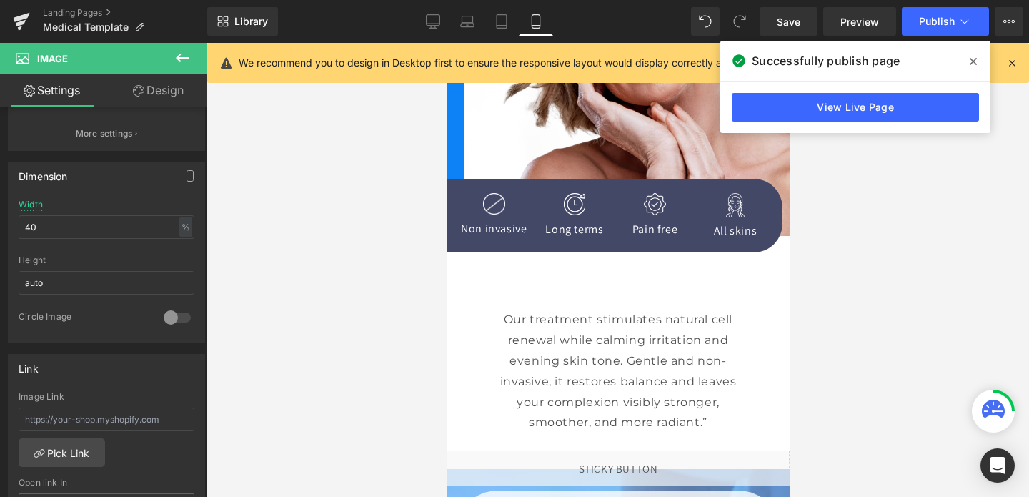
scroll to position [0, 0]
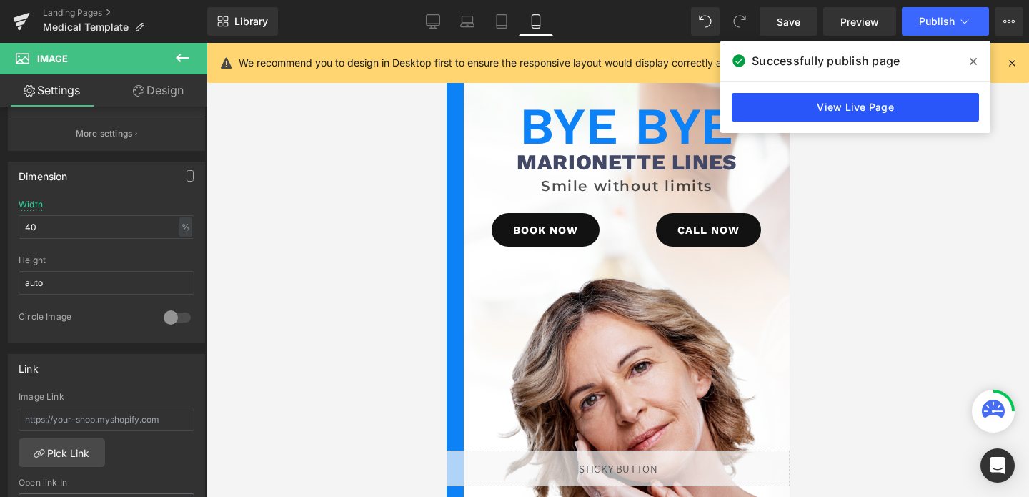
click at [795, 112] on link "View Live Page" at bounding box center [855, 107] width 247 height 29
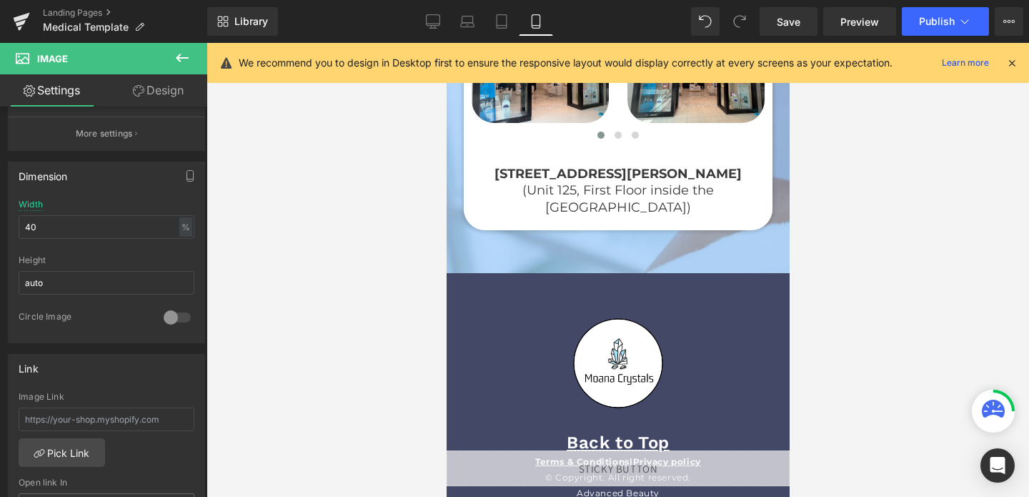
scroll to position [3822, 0]
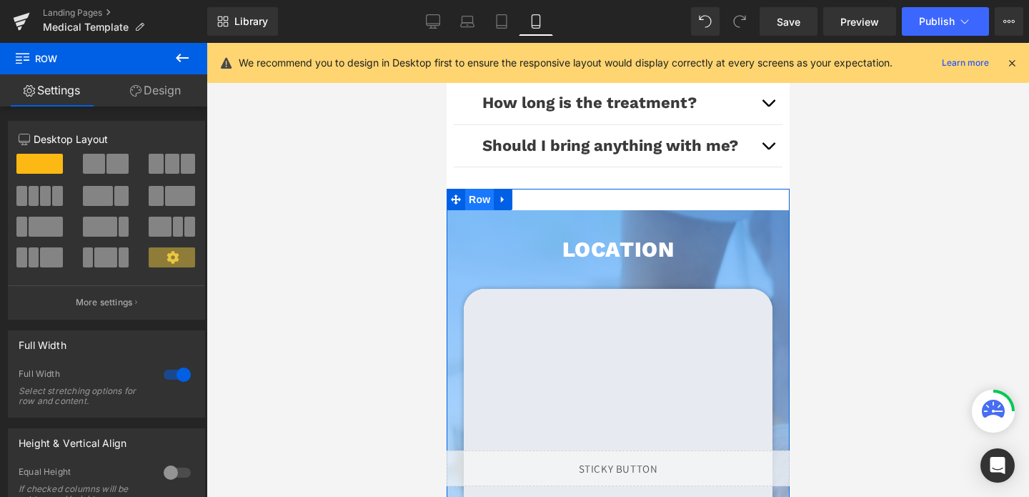
click at [475, 205] on span "Row" at bounding box center [479, 199] width 29 height 21
click at [152, 92] on link "Design" at bounding box center [156, 90] width 104 height 32
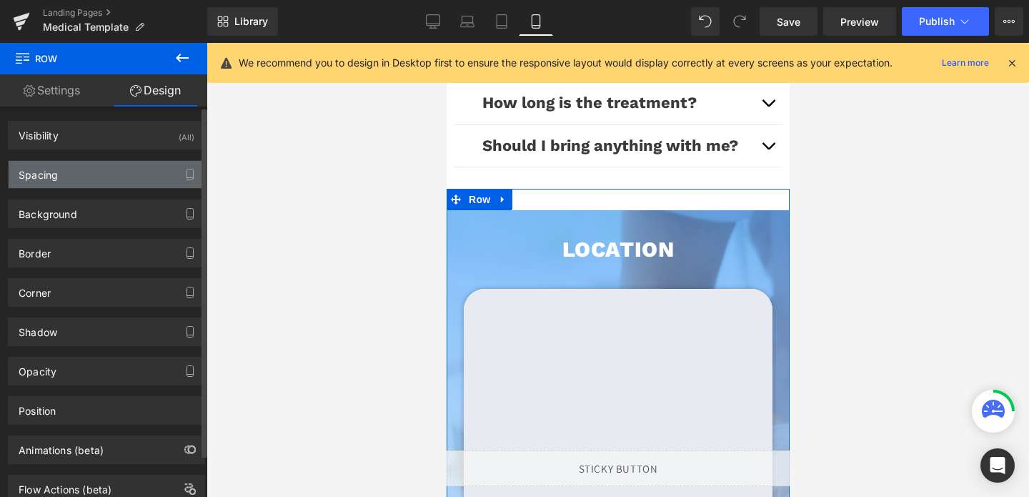
click at [107, 186] on div "Spacing" at bounding box center [107, 174] width 196 height 27
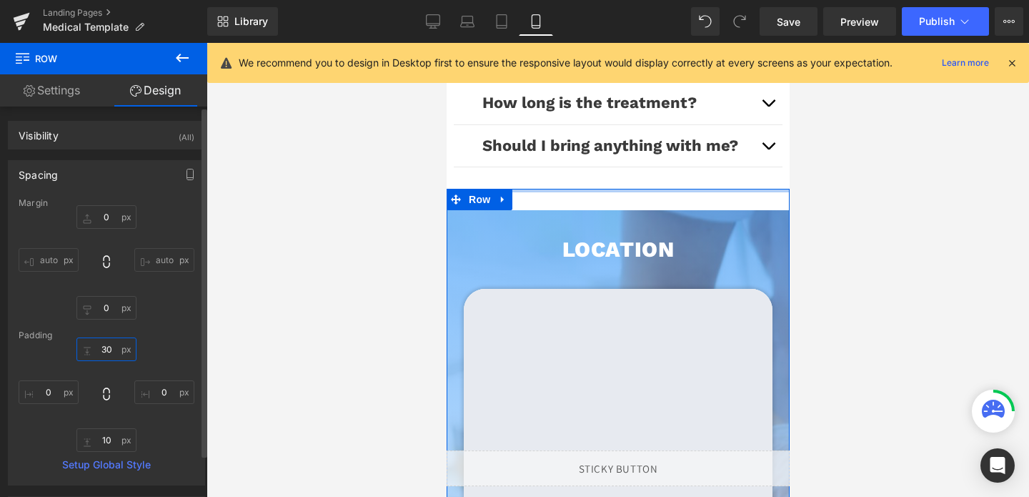
click at [108, 347] on input "30" at bounding box center [106, 349] width 60 height 24
type input "0"
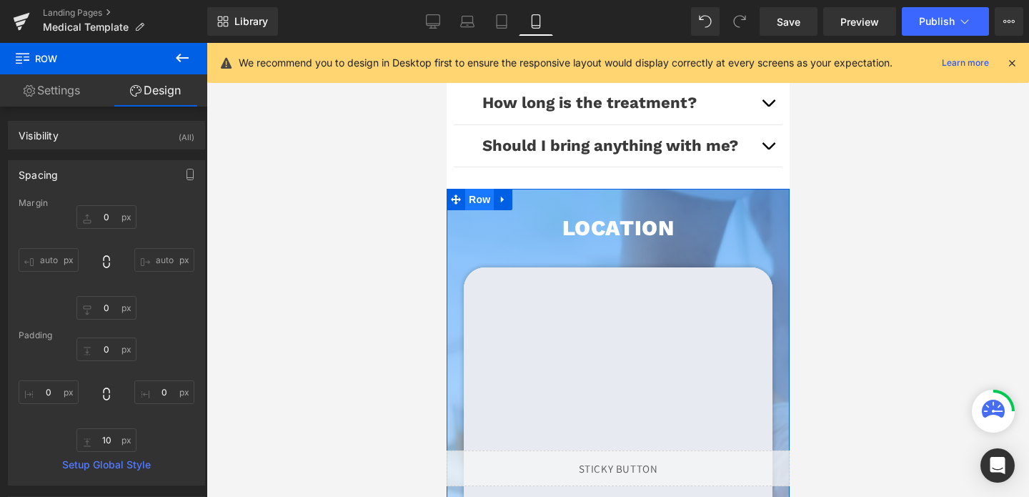
click at [480, 203] on span "Row" at bounding box center [479, 199] width 29 height 21
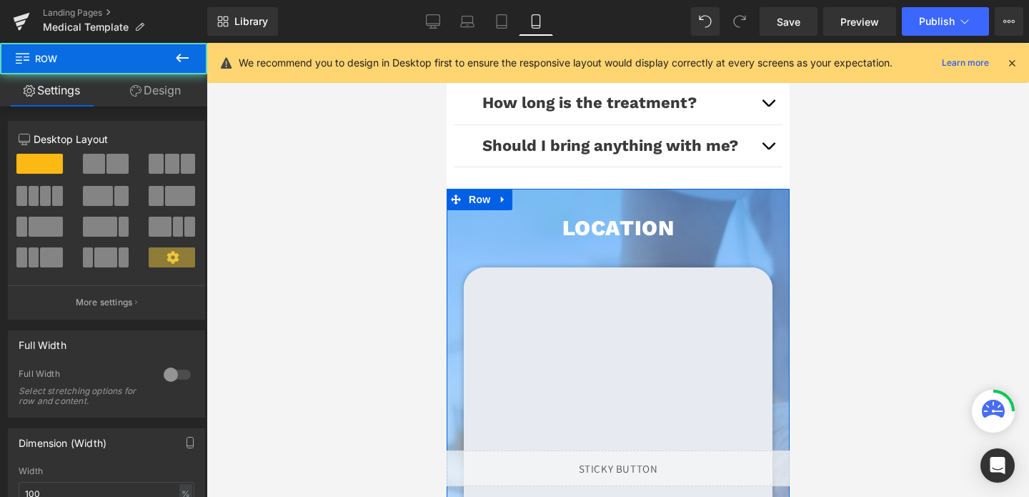
click at [164, 89] on link "Design" at bounding box center [156, 90] width 104 height 32
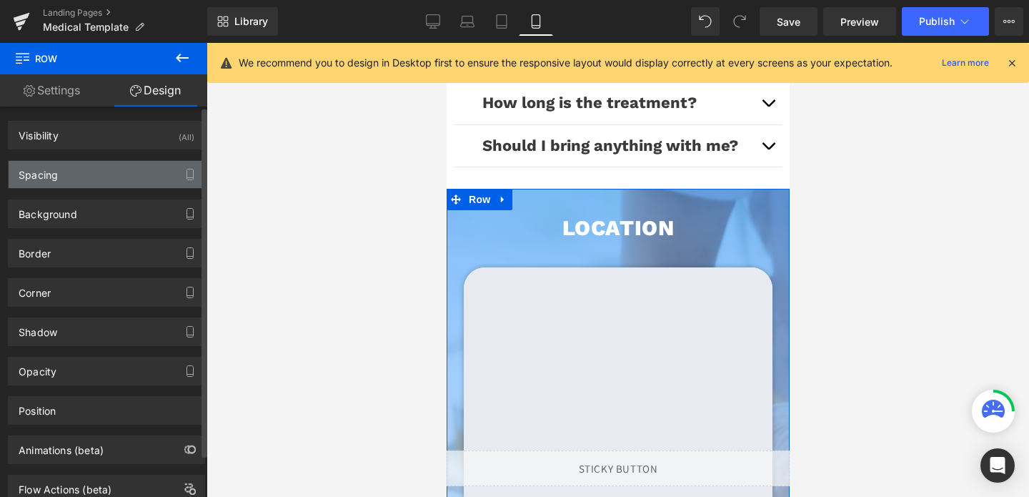
click at [90, 187] on div "Spacing" at bounding box center [107, 174] width 196 height 27
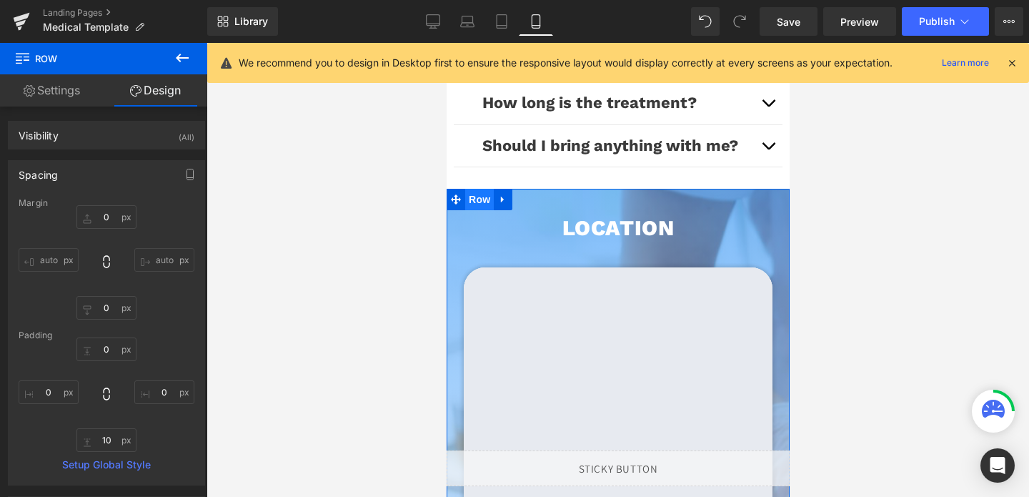
click at [478, 204] on span "Row" at bounding box center [479, 199] width 29 height 21
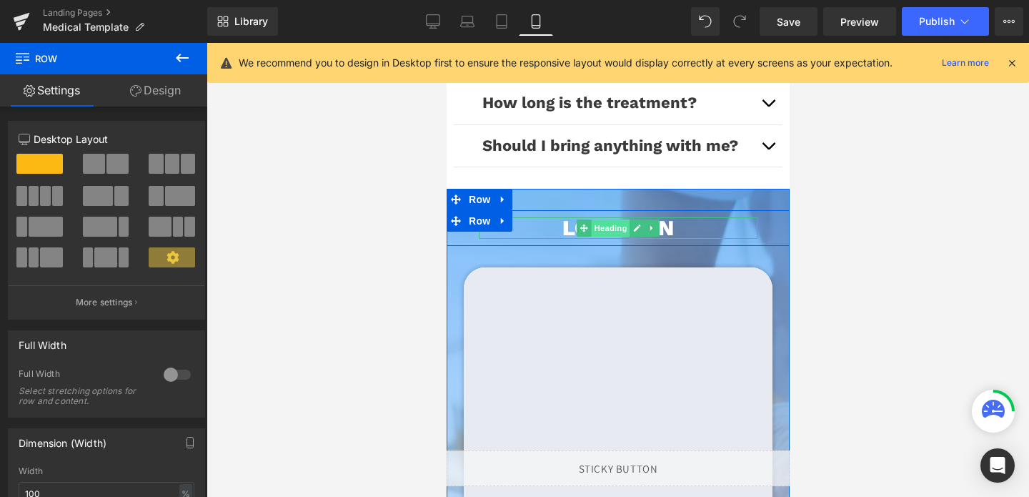
click at [613, 234] on span "Heading" at bounding box center [610, 227] width 39 height 17
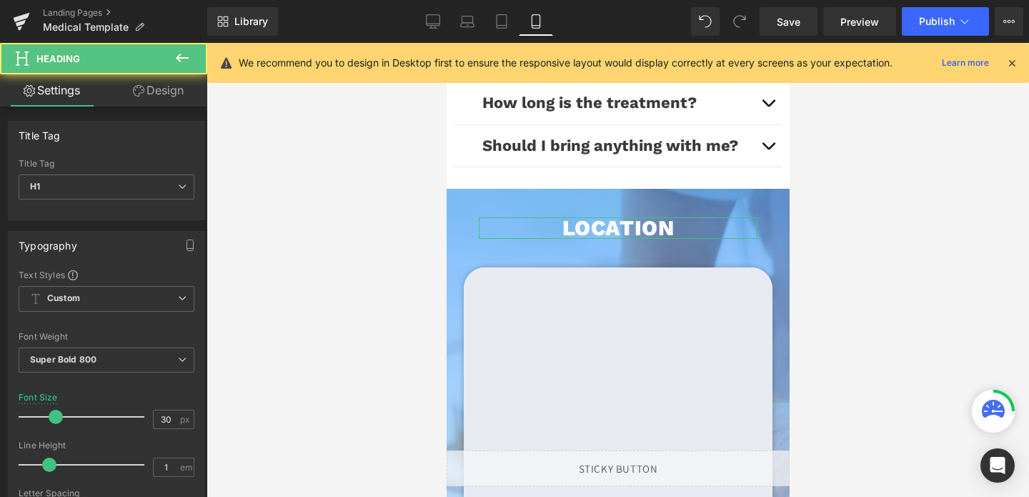
click at [169, 89] on link "Design" at bounding box center [159, 90] width 104 height 32
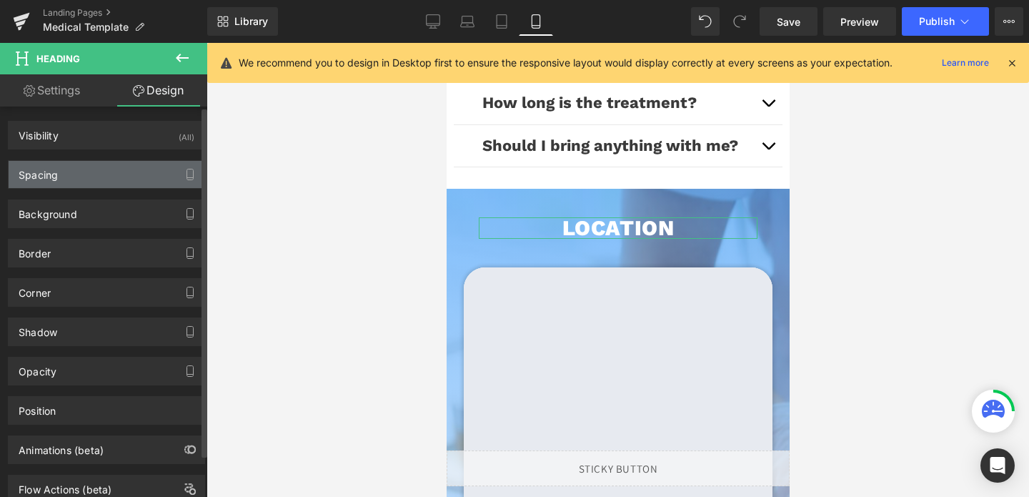
click at [89, 172] on div "Spacing" at bounding box center [107, 174] width 196 height 27
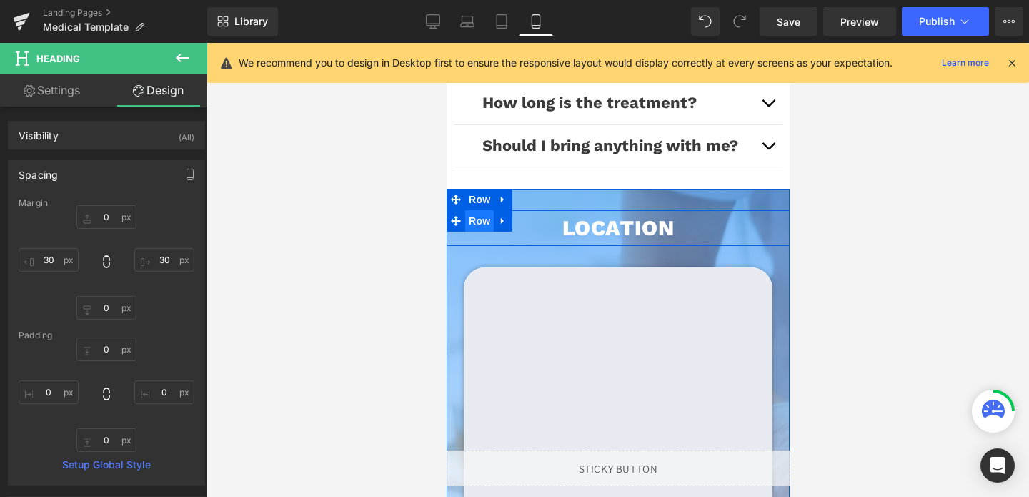
click at [471, 223] on span "Row" at bounding box center [479, 220] width 29 height 21
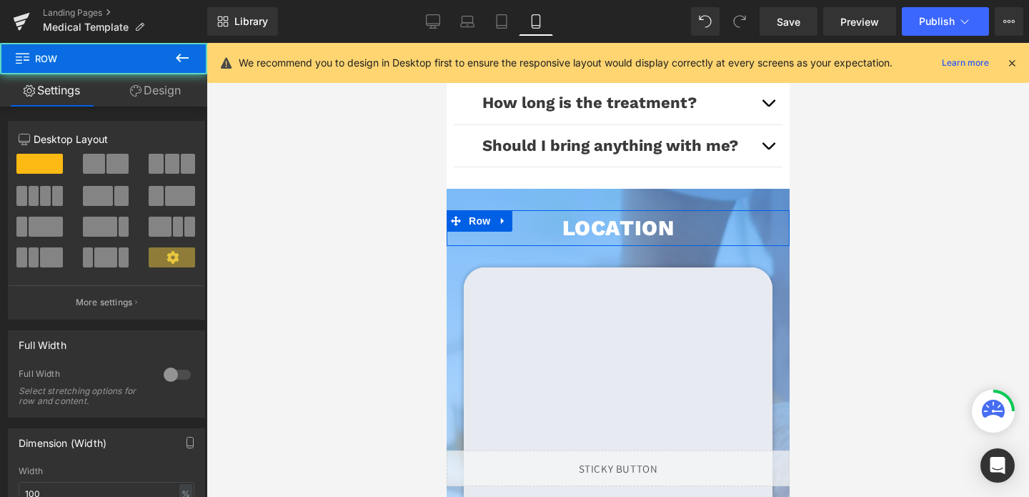
click at [162, 86] on link "Design" at bounding box center [156, 90] width 104 height 32
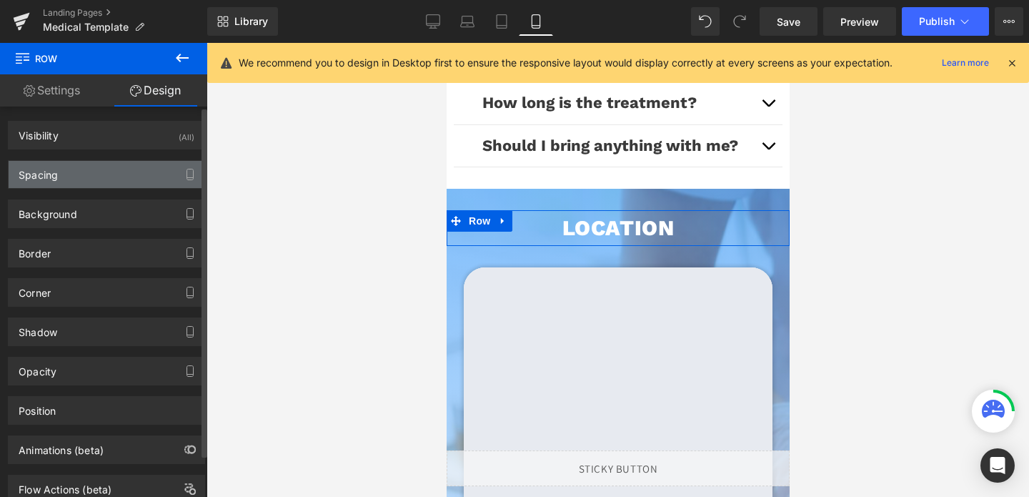
click at [92, 177] on div "Spacing" at bounding box center [107, 174] width 196 height 27
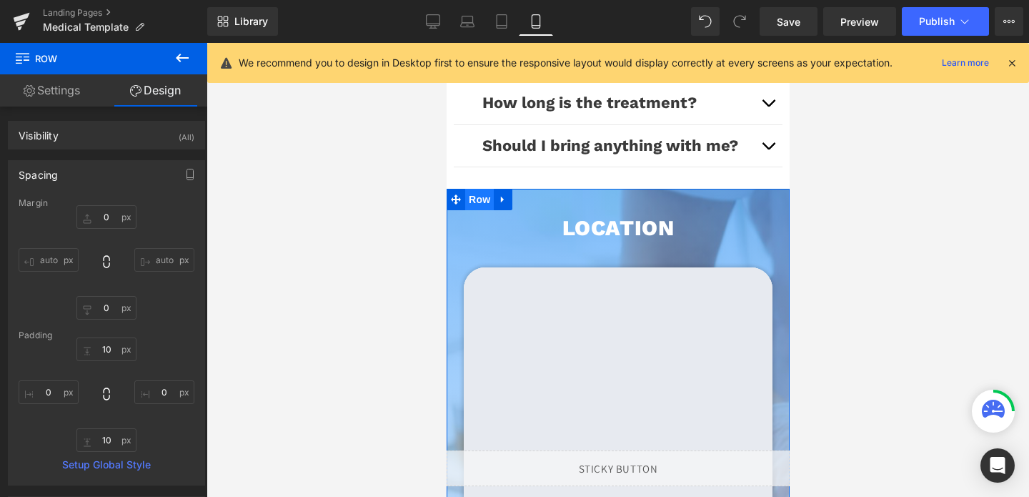
click at [483, 197] on span "Row" at bounding box center [479, 199] width 29 height 21
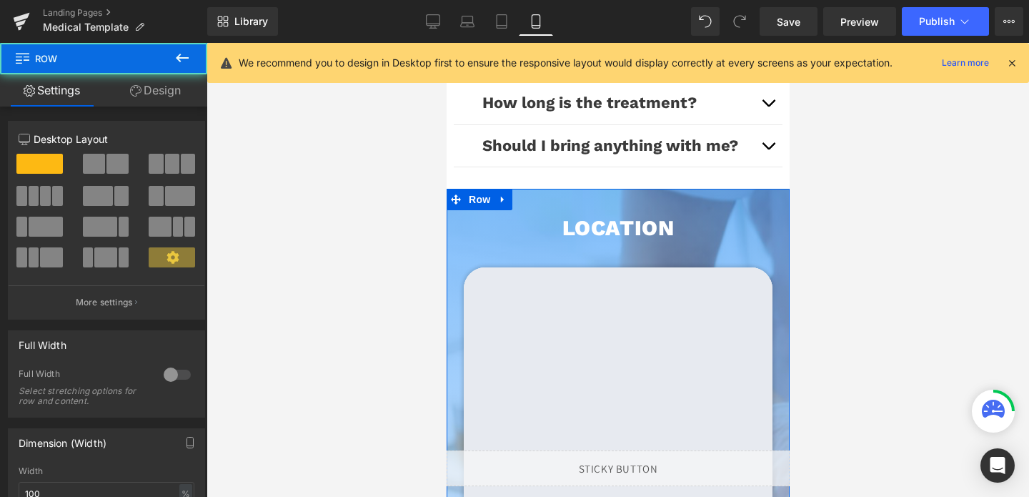
click at [152, 94] on link "Design" at bounding box center [156, 90] width 104 height 32
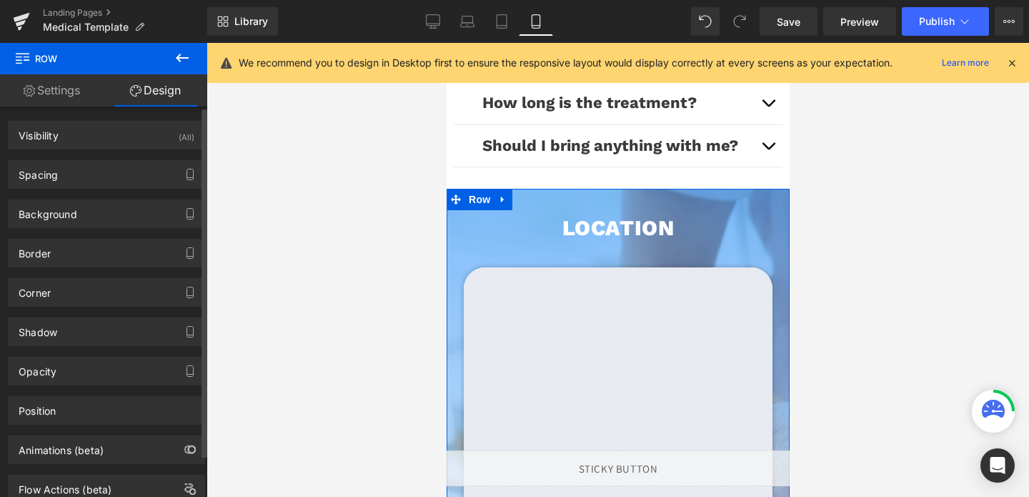
click at [70, 189] on div "Background Color & Image color Color transparent 0 % Image Replace Image Upload…" at bounding box center [107, 208] width 214 height 39
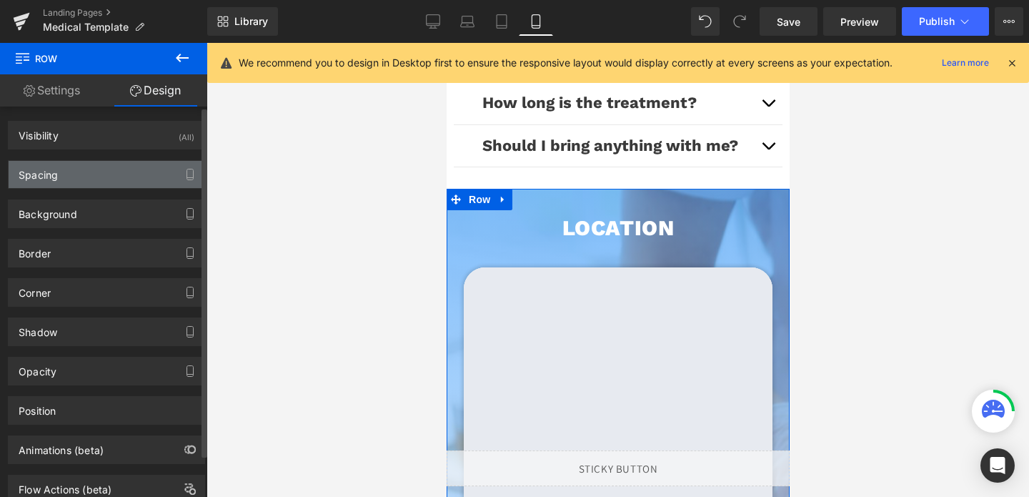
click at [74, 179] on div "Spacing" at bounding box center [107, 174] width 196 height 27
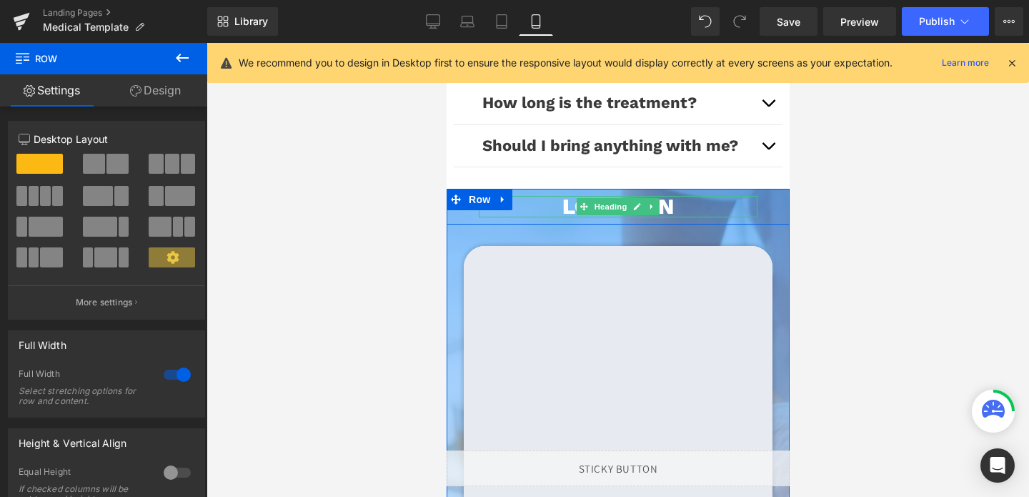
drag, startPoint x: 532, startPoint y: 203, endPoint x: 529, endPoint y: 214, distance: 11.1
click at [529, 214] on div "location [GEOGRAPHIC_DATA] Google Maps Image Image Image Image Image ‹ ›" at bounding box center [617, 491] width 343 height 604
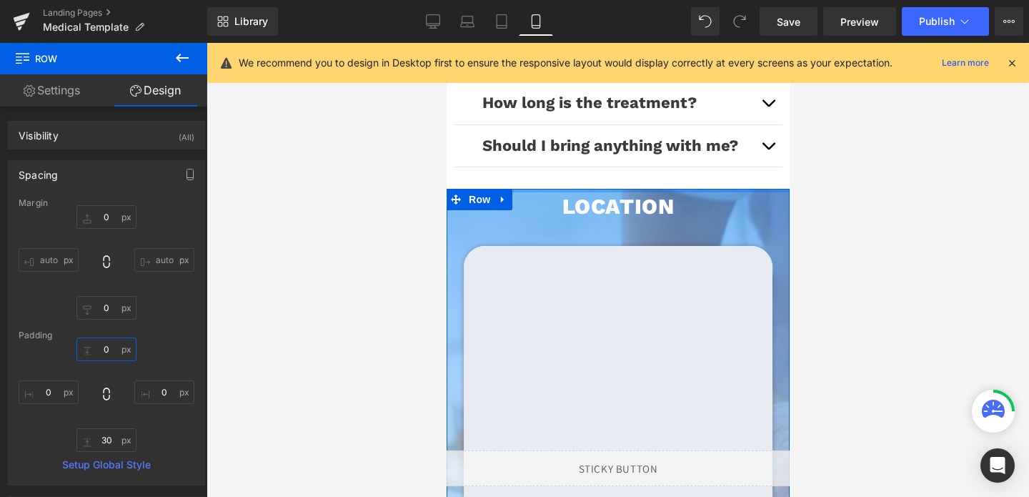
click at [107, 342] on input "0" at bounding box center [106, 349] width 60 height 24
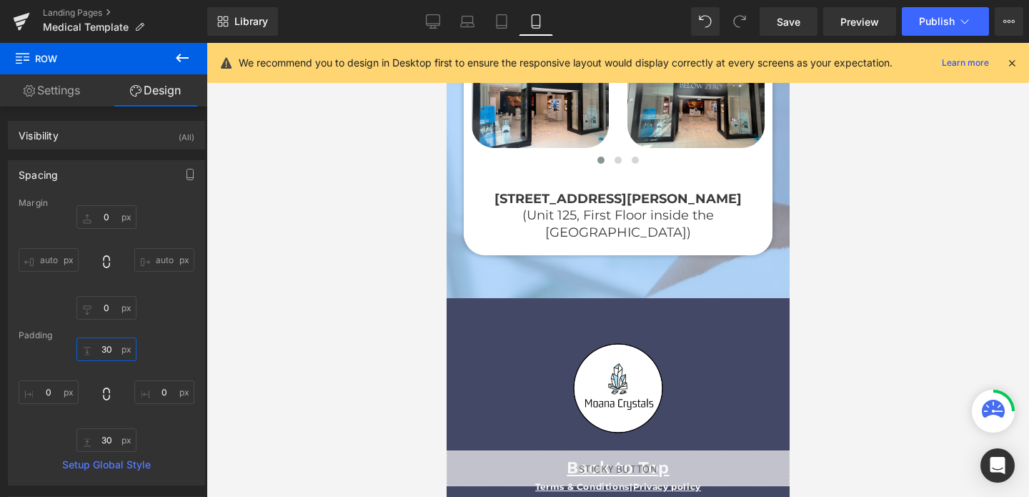
scroll to position [4357, 0]
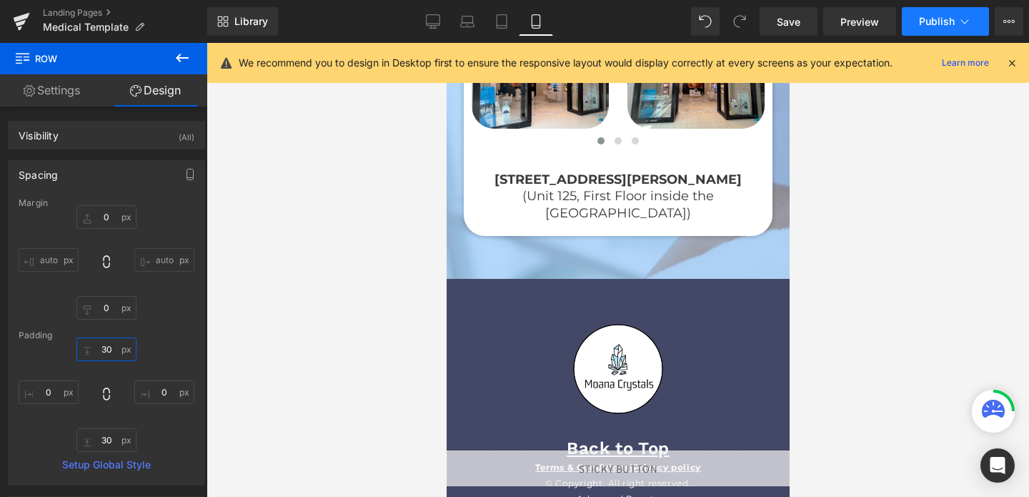
type input "30"
click at [943, 9] on button "Publish" at bounding box center [945, 21] width 87 height 29
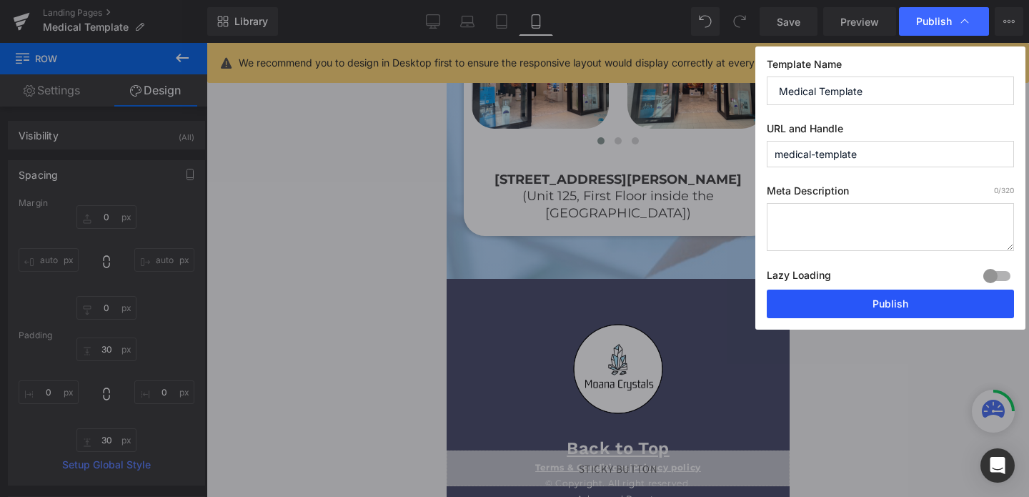
click at [872, 307] on button "Publish" at bounding box center [890, 304] width 247 height 29
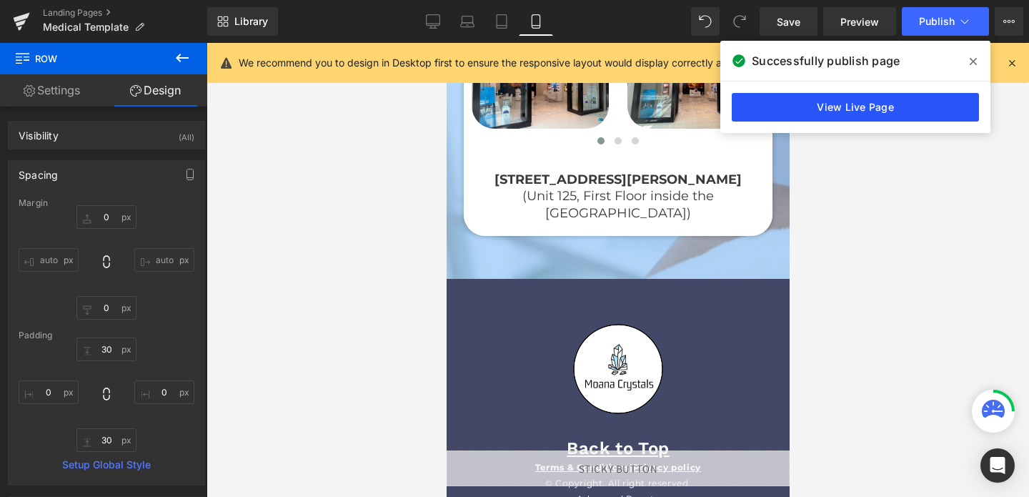
click at [791, 110] on link "View Live Page" at bounding box center [855, 107] width 247 height 29
